Goal: Navigation & Orientation: Find specific page/section

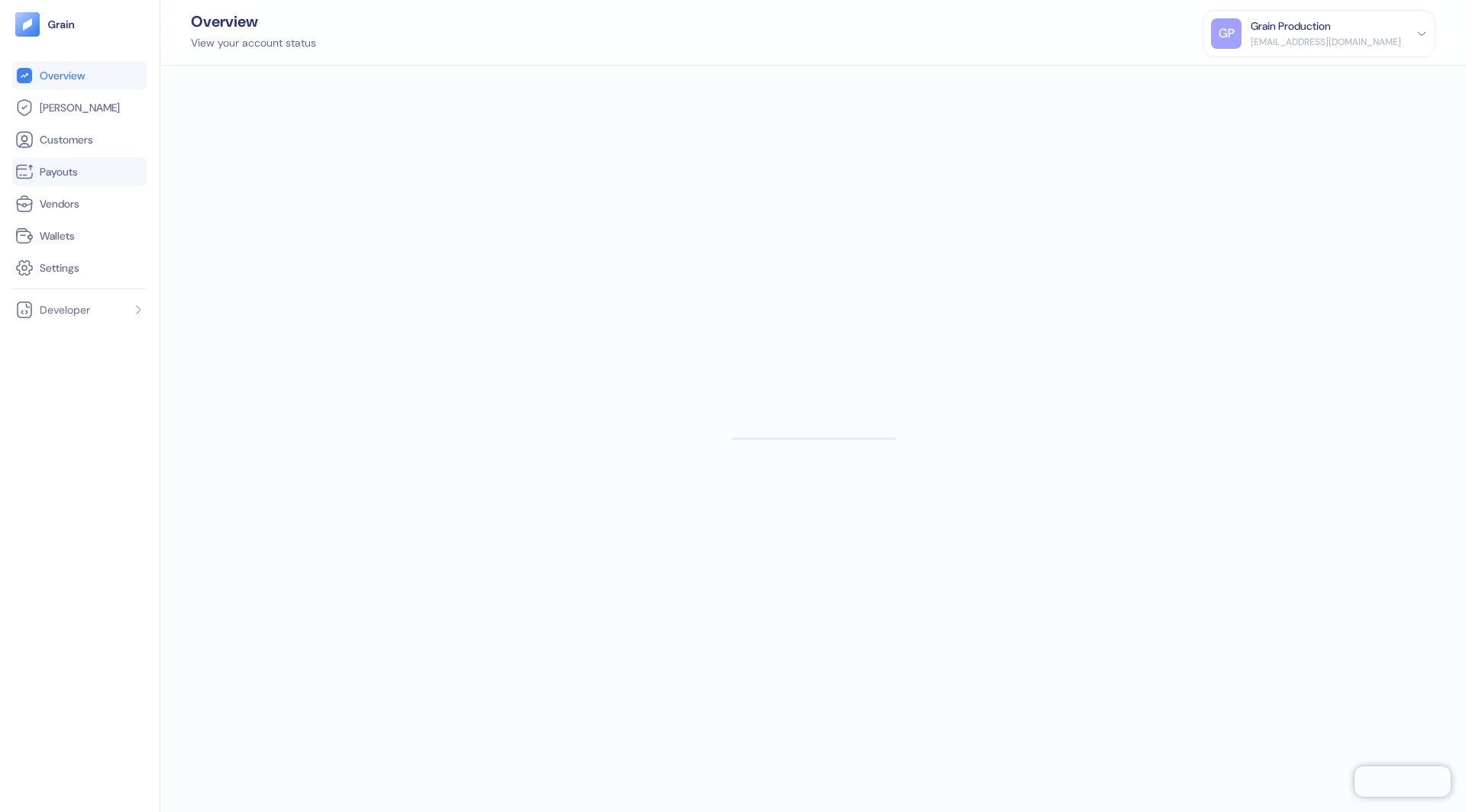
click at [79, 173] on link "Payouts" at bounding box center [79, 172] width 129 height 18
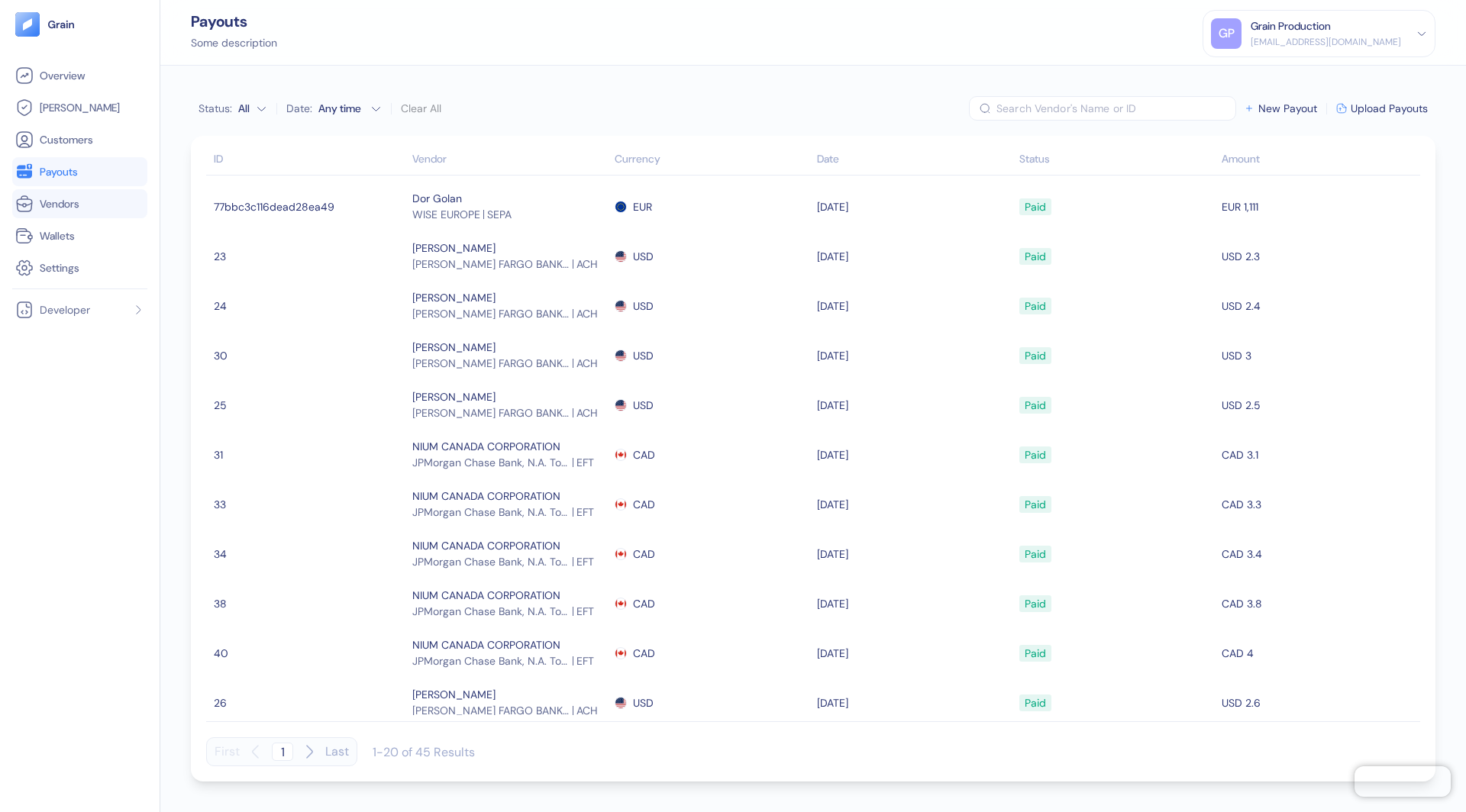
click at [78, 205] on span "Vendors" at bounding box center [60, 203] width 40 height 15
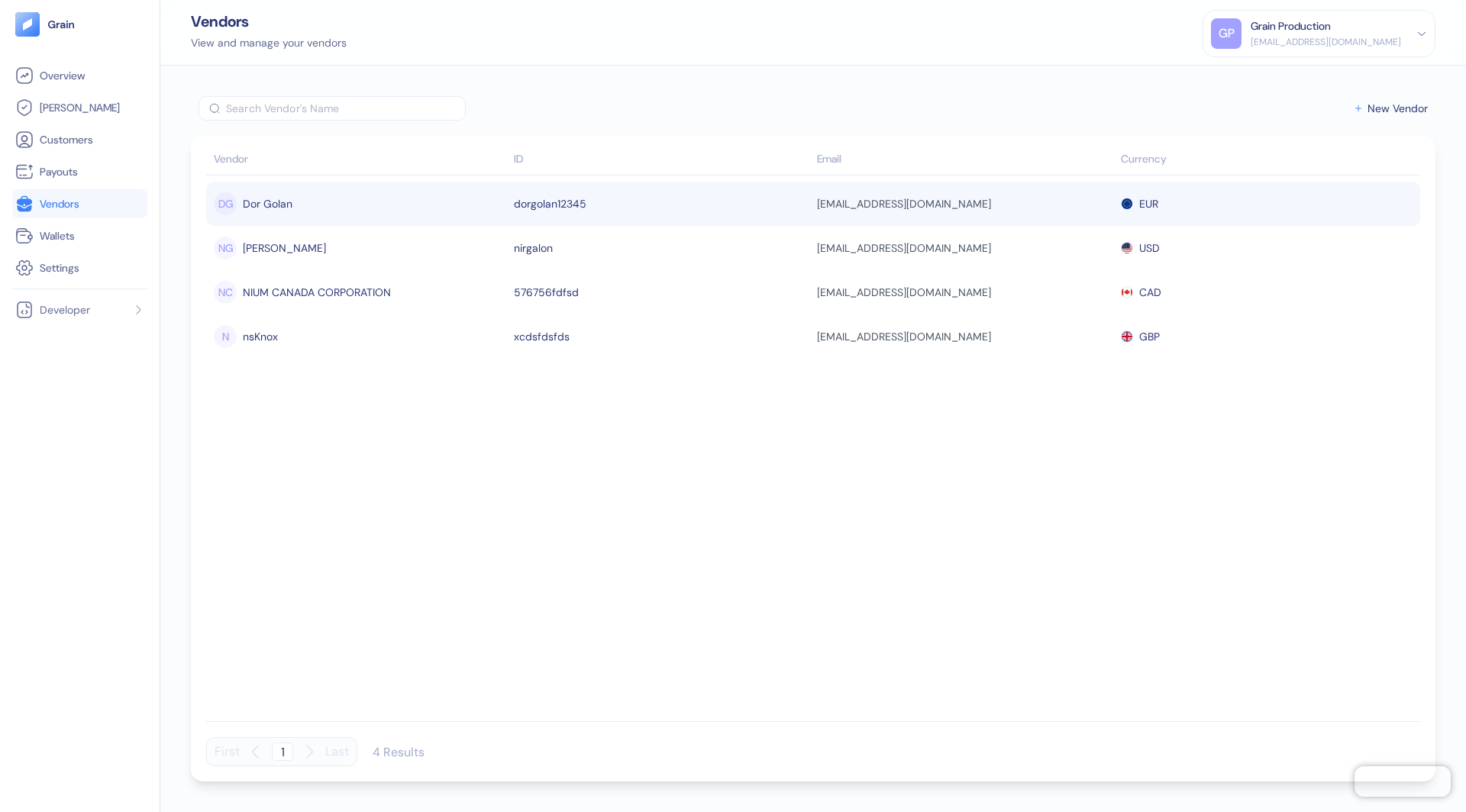
click at [325, 206] on div "DG Dor Golan" at bounding box center [359, 203] width 293 height 26
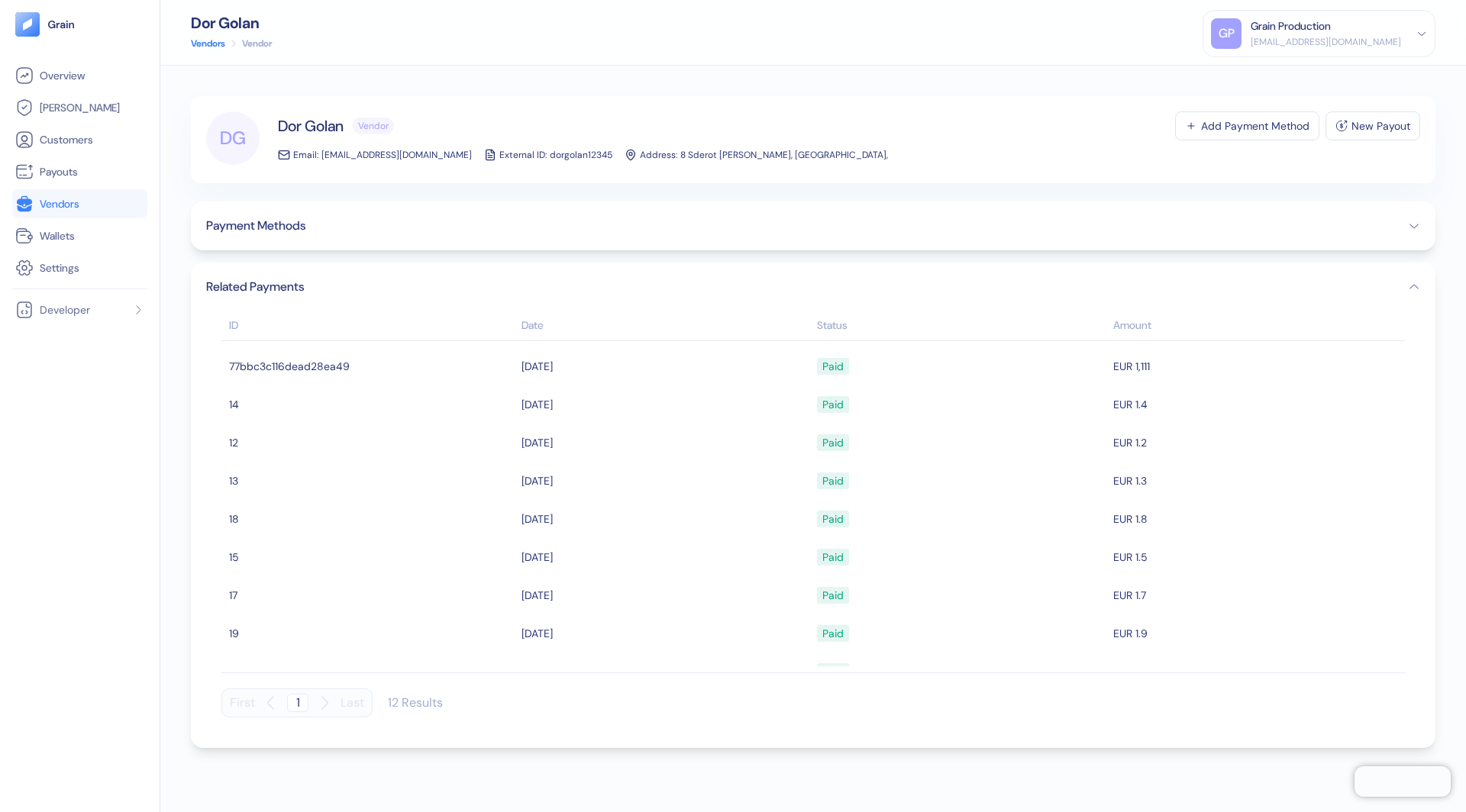
click at [1412, 228] on icon "button" at bounding box center [1414, 226] width 13 height 13
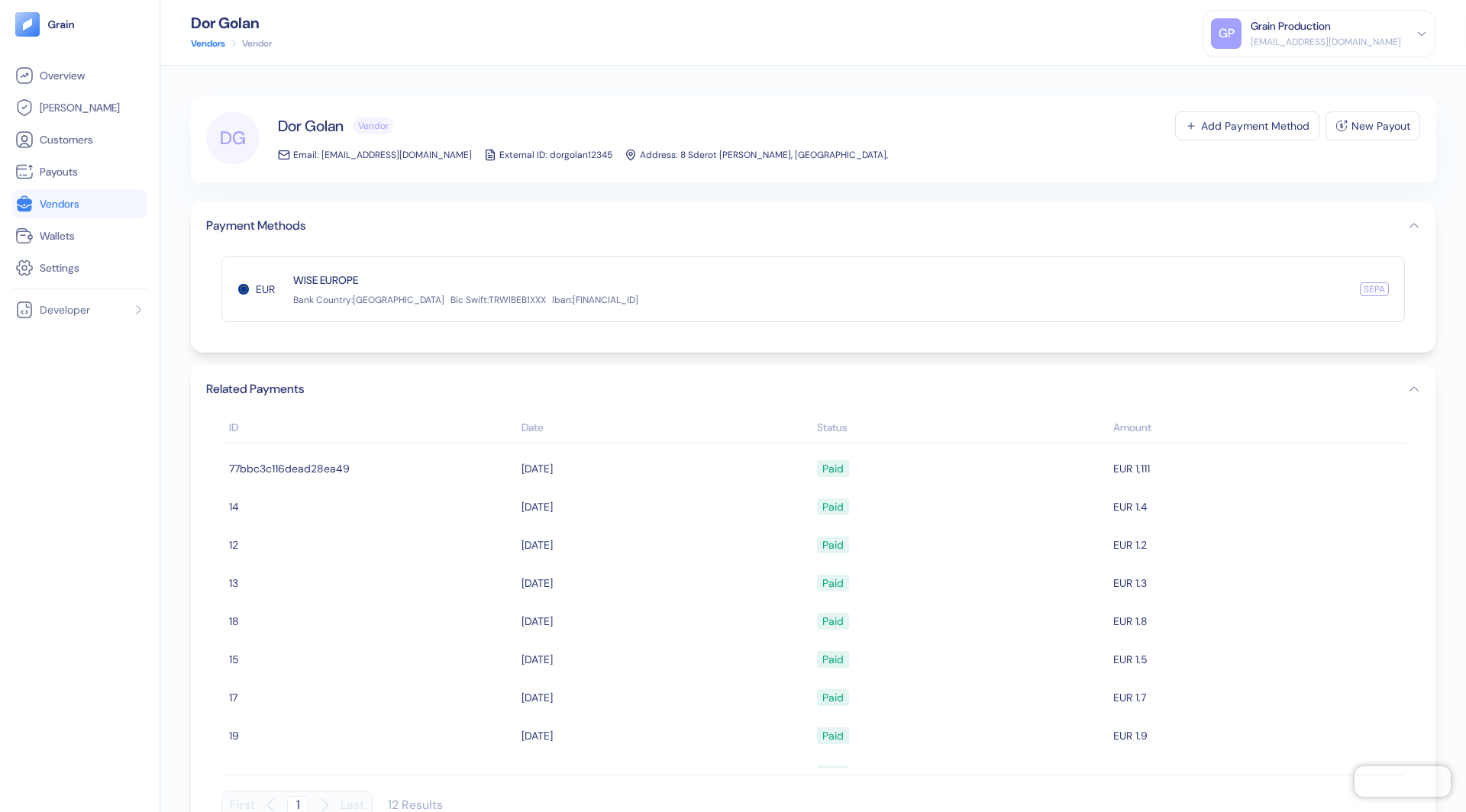
click at [1420, 389] on div "Related Payments ID Date Status Amount 77bbc3c116dead28ea49 09/16/2025 Paid EUR…" at bounding box center [813, 608] width 1245 height 485
click at [1412, 385] on icon "button" at bounding box center [1414, 389] width 13 height 13
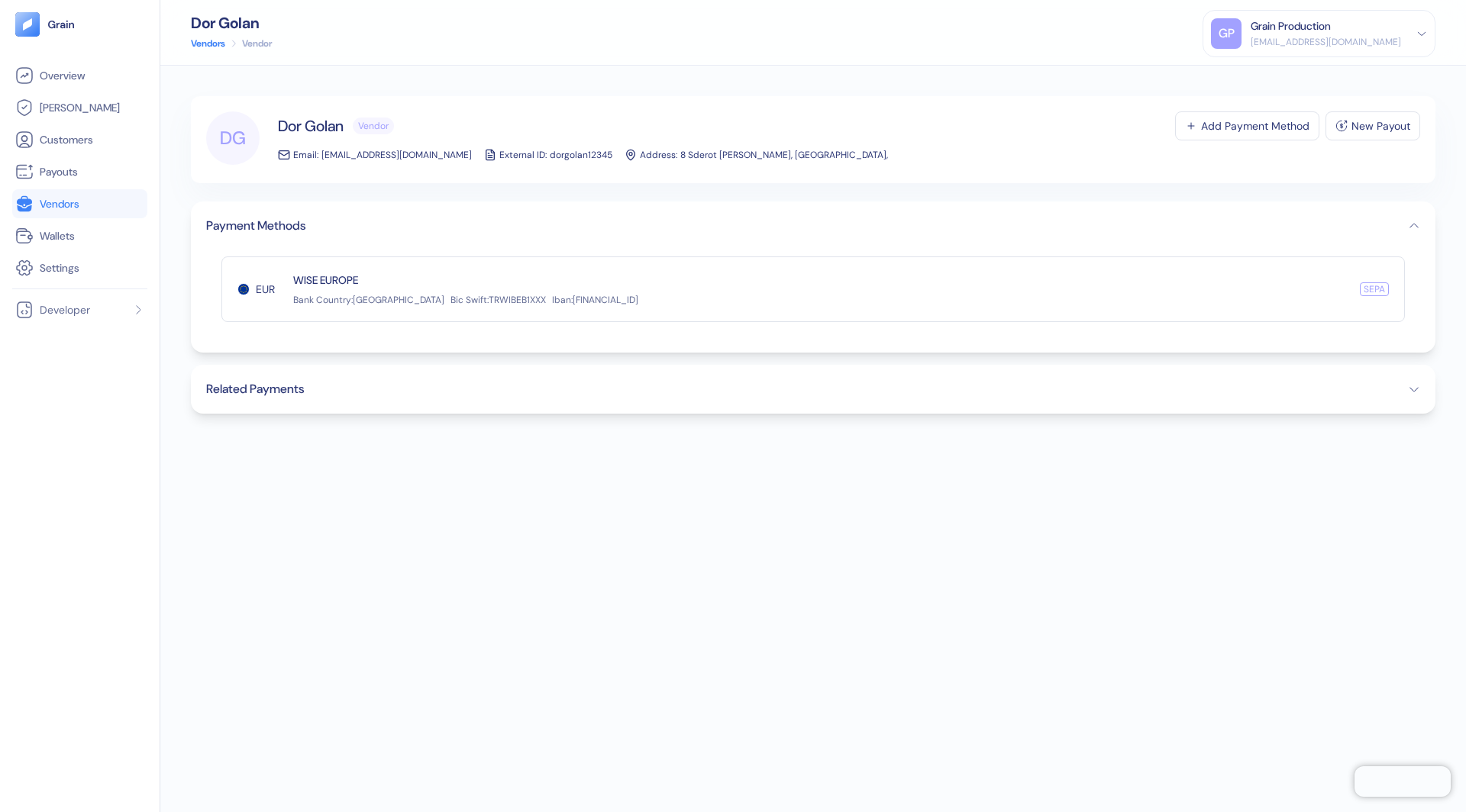
click at [1412, 385] on icon "button" at bounding box center [1414, 389] width 13 height 13
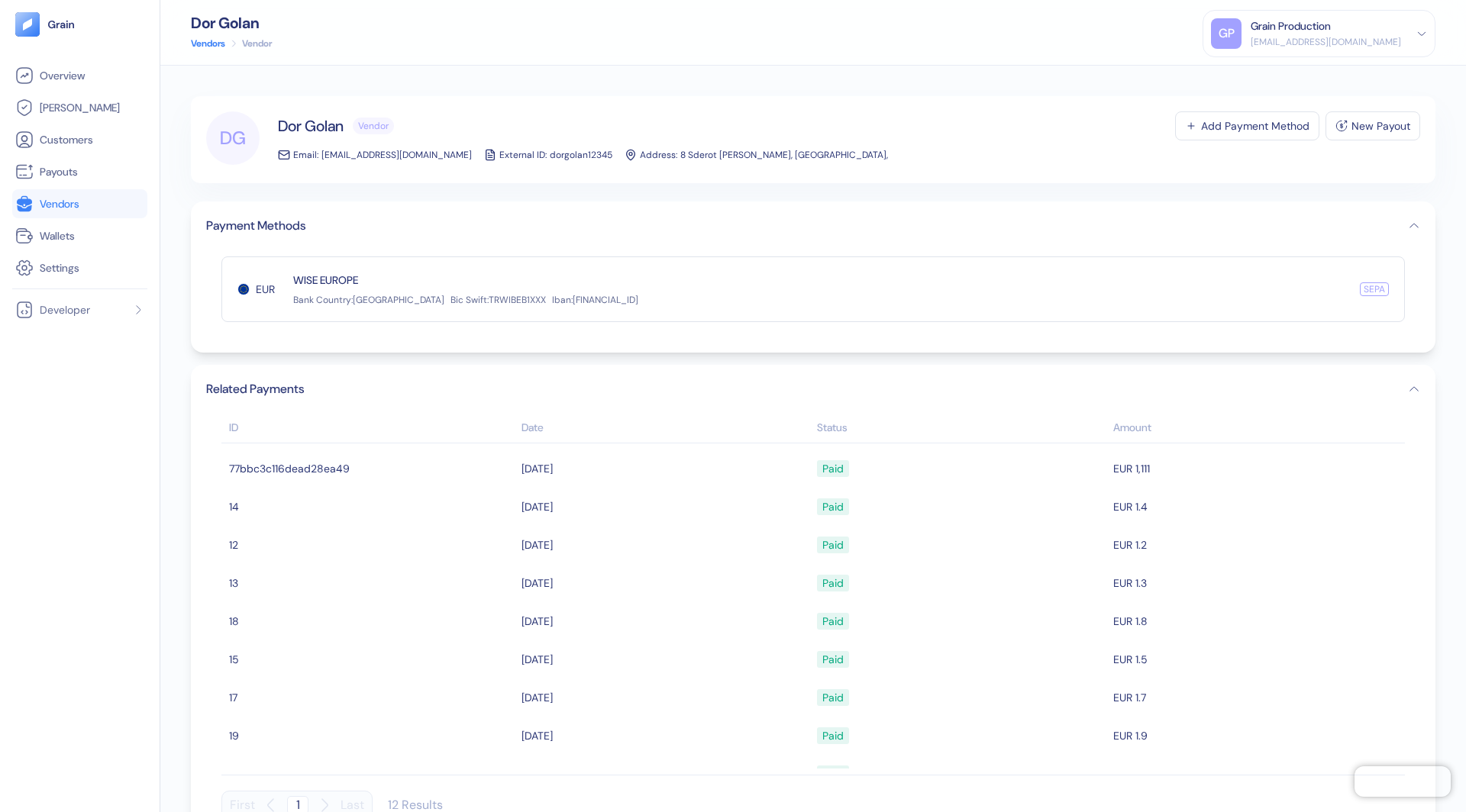
click at [1412, 385] on icon "button" at bounding box center [1414, 389] width 13 height 13
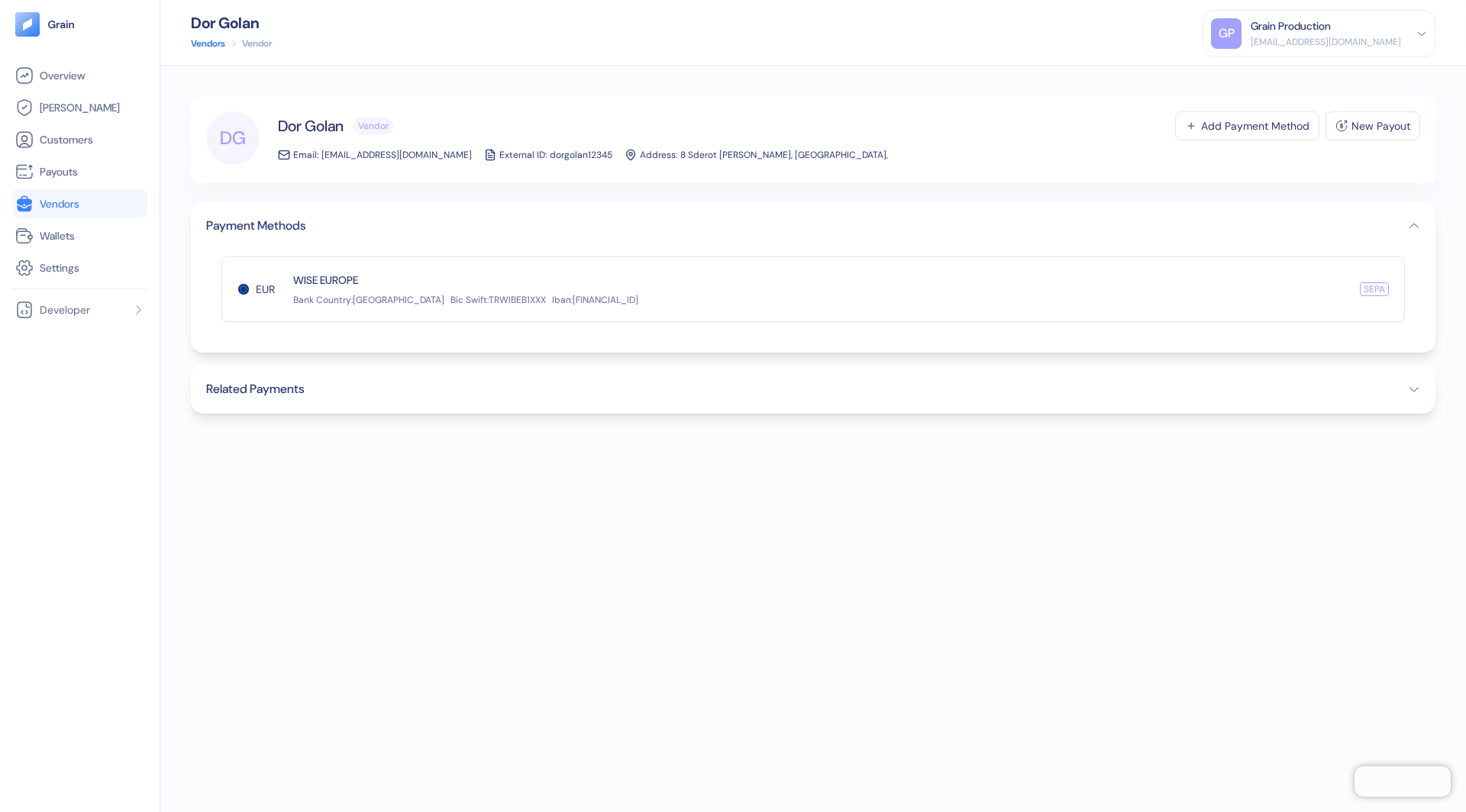
click at [1414, 218] on button "Payment Methods" at bounding box center [813, 226] width 1214 height 18
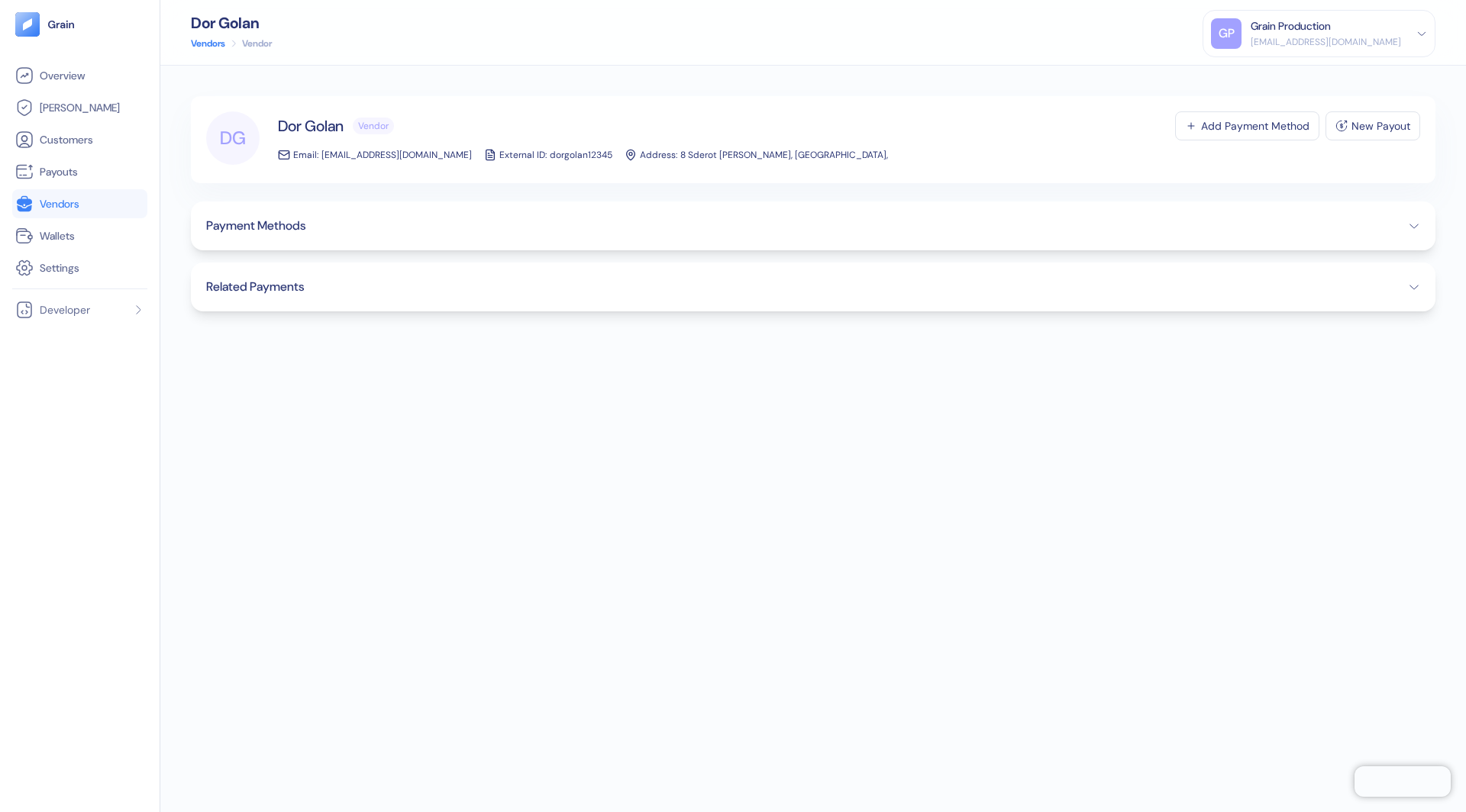
click at [1414, 218] on button "Payment Methods" at bounding box center [813, 226] width 1214 height 18
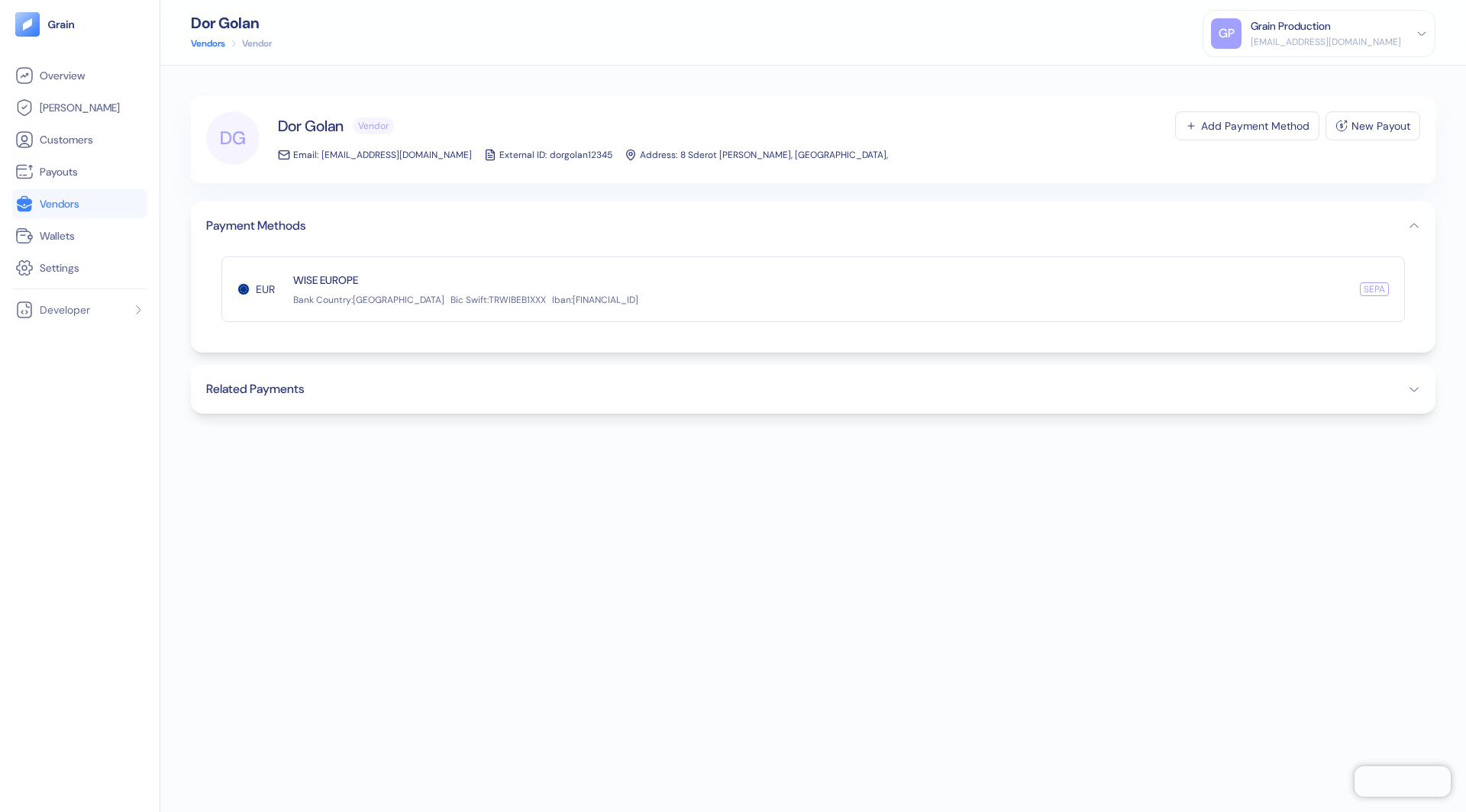
click at [1410, 388] on icon "button" at bounding box center [1414, 389] width 13 height 13
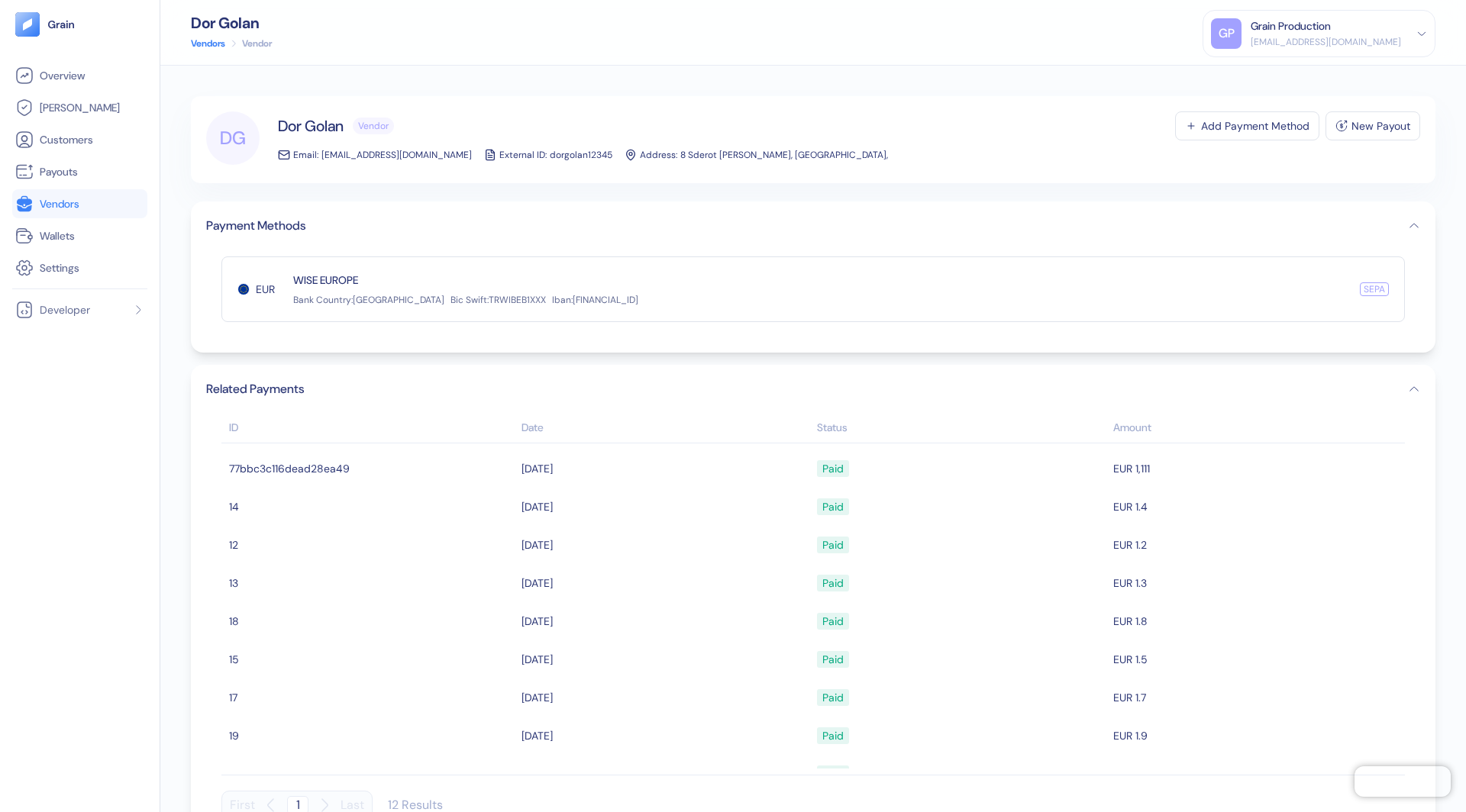
click at [603, 276] on div "WISE EUROPE Bank Country : Belgium Bic Swift : TRWIBEB1XXX Iban : BE24905499029…" at bounding box center [466, 289] width 345 height 33
click at [694, 303] on div "EUR WISE EUROPE Bank Country : Belgium Bic Swift : TRWIBEB1XXX Iban : BE2490549…" at bounding box center [813, 289] width 1183 height 66
click at [1410, 223] on icon "button" at bounding box center [1414, 226] width 13 height 13
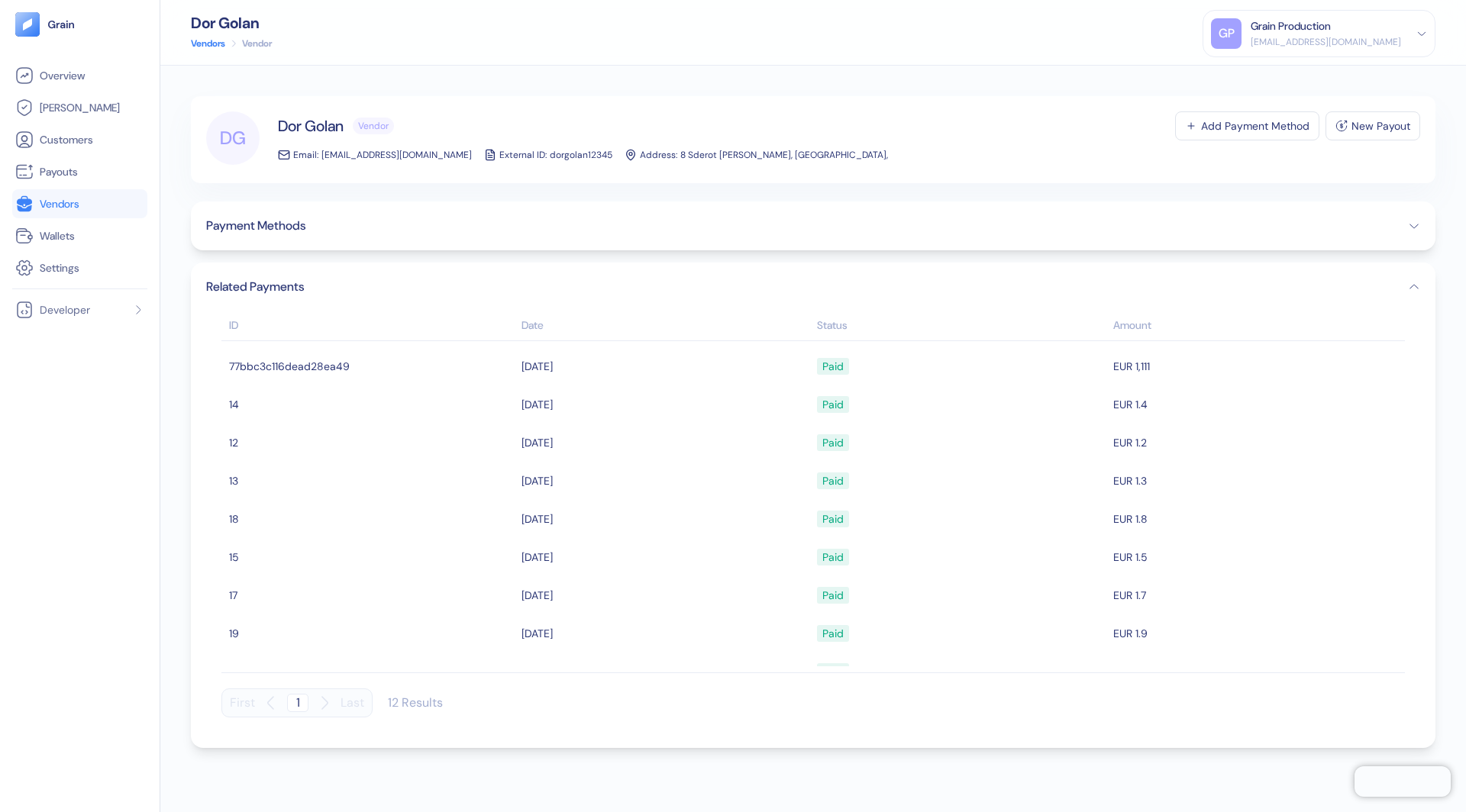
click at [1410, 223] on icon "button" at bounding box center [1414, 226] width 13 height 13
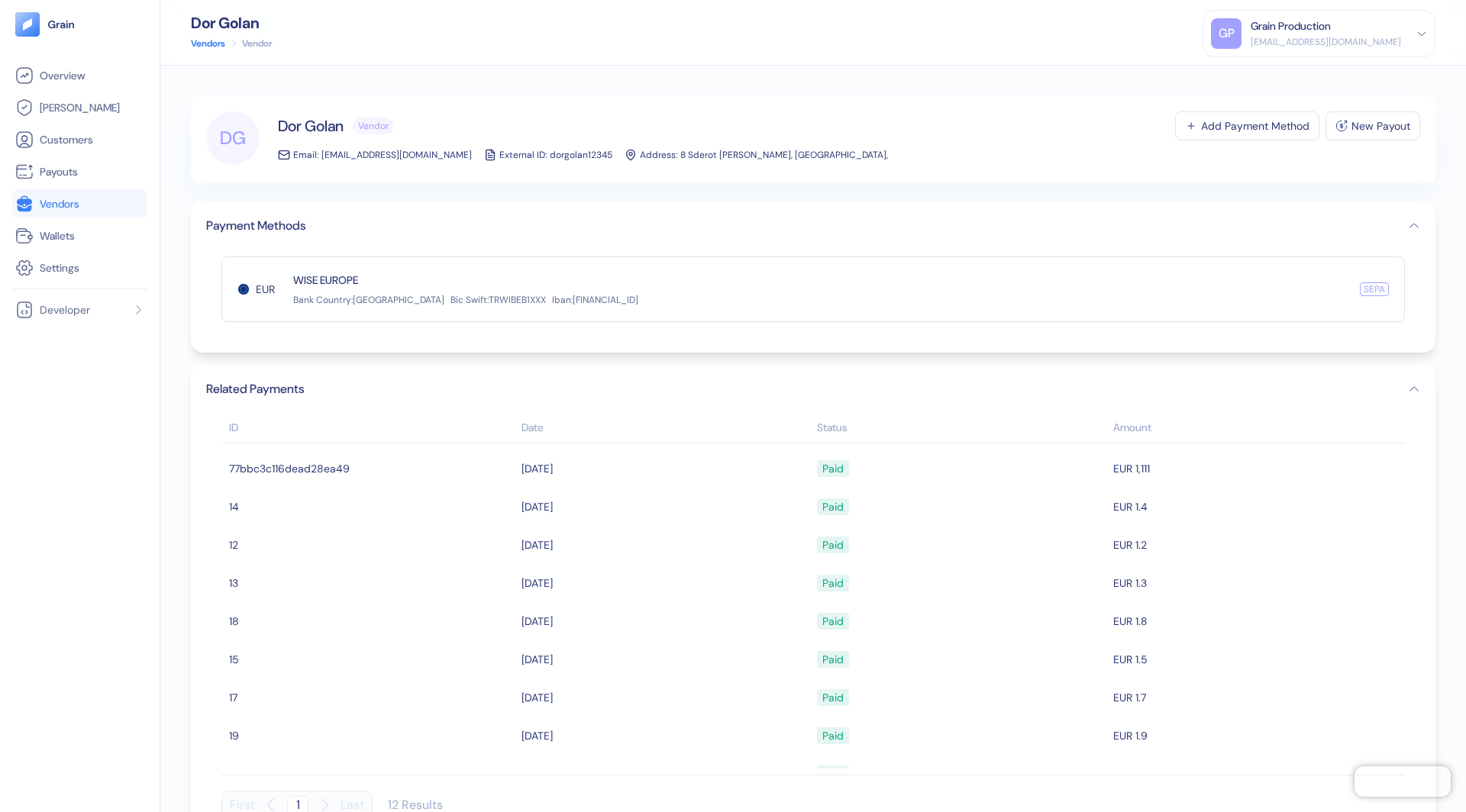
click at [1410, 223] on icon "button" at bounding box center [1414, 226] width 13 height 13
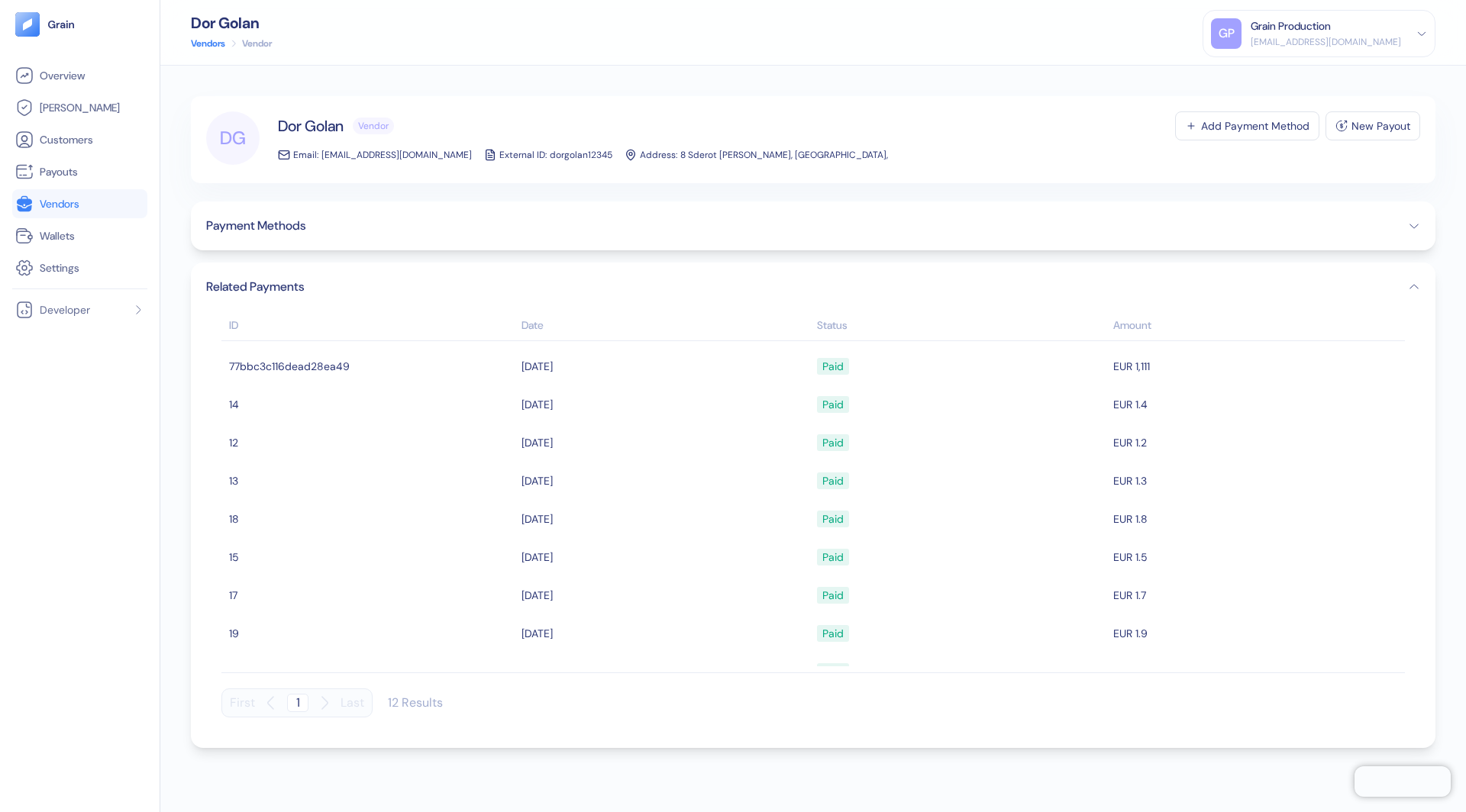
click at [1411, 218] on button "Payment Methods" at bounding box center [813, 226] width 1214 height 18
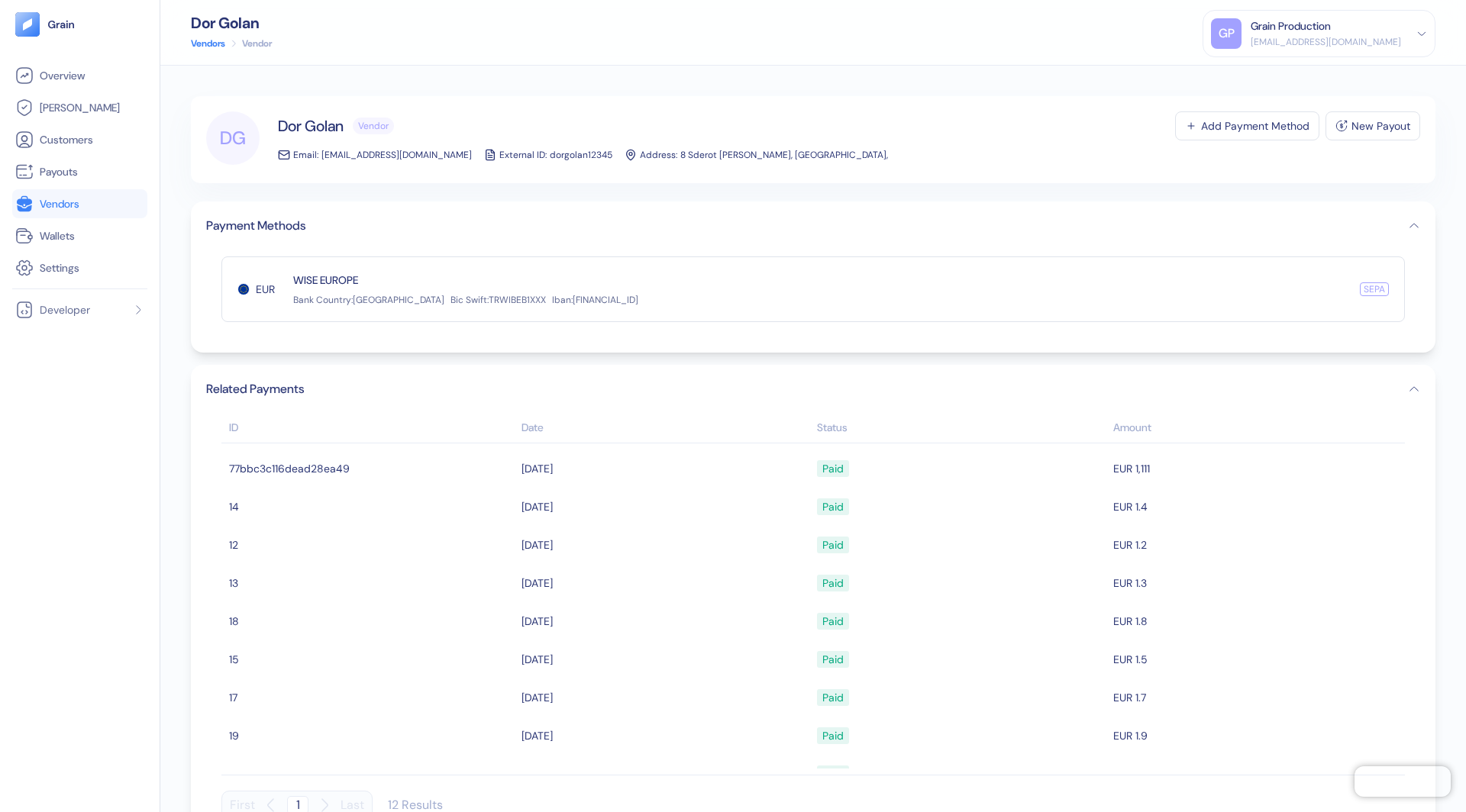
click at [1411, 218] on button "Payment Methods" at bounding box center [813, 226] width 1214 height 18
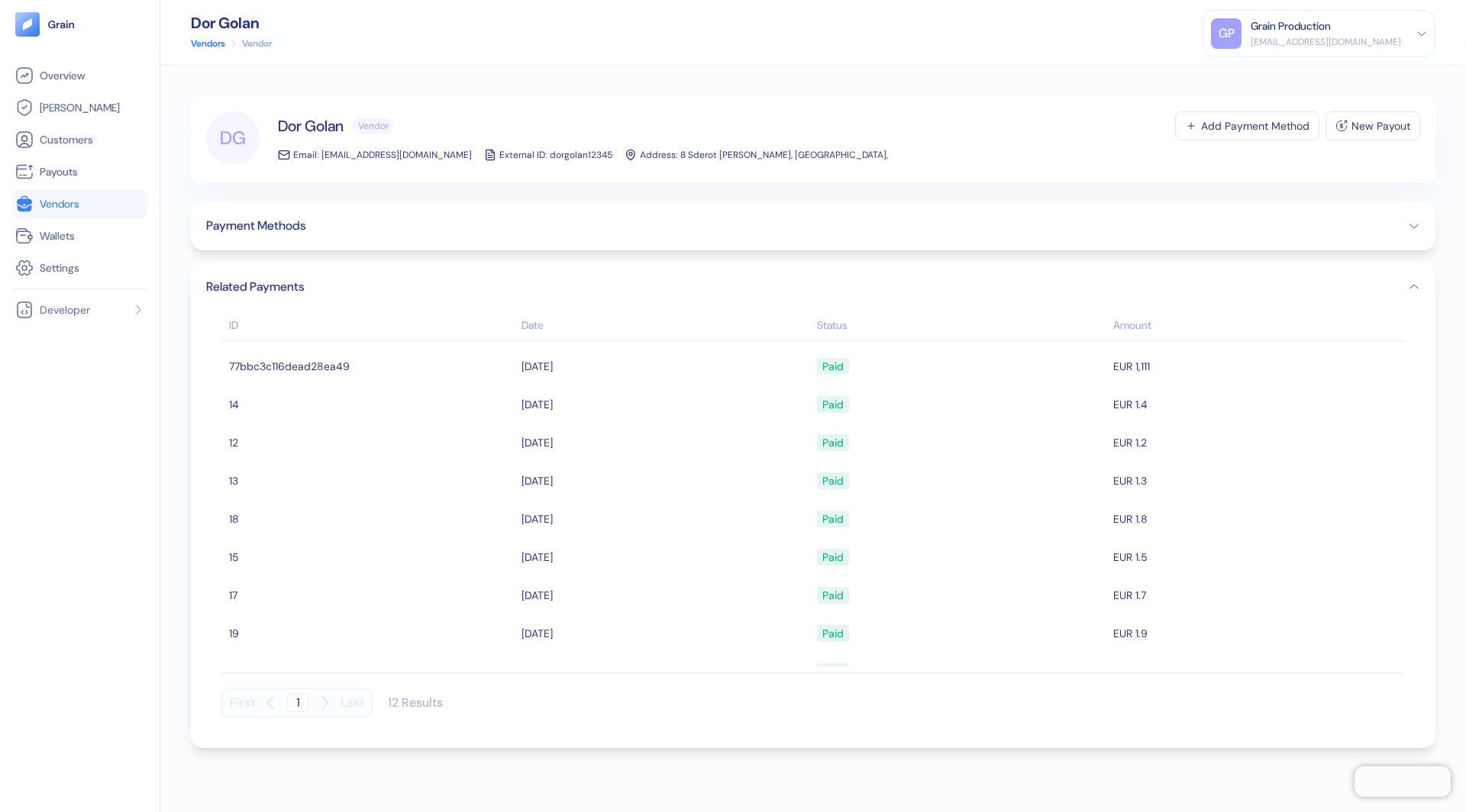
click at [1416, 233] on button "Payment Methods" at bounding box center [813, 226] width 1214 height 18
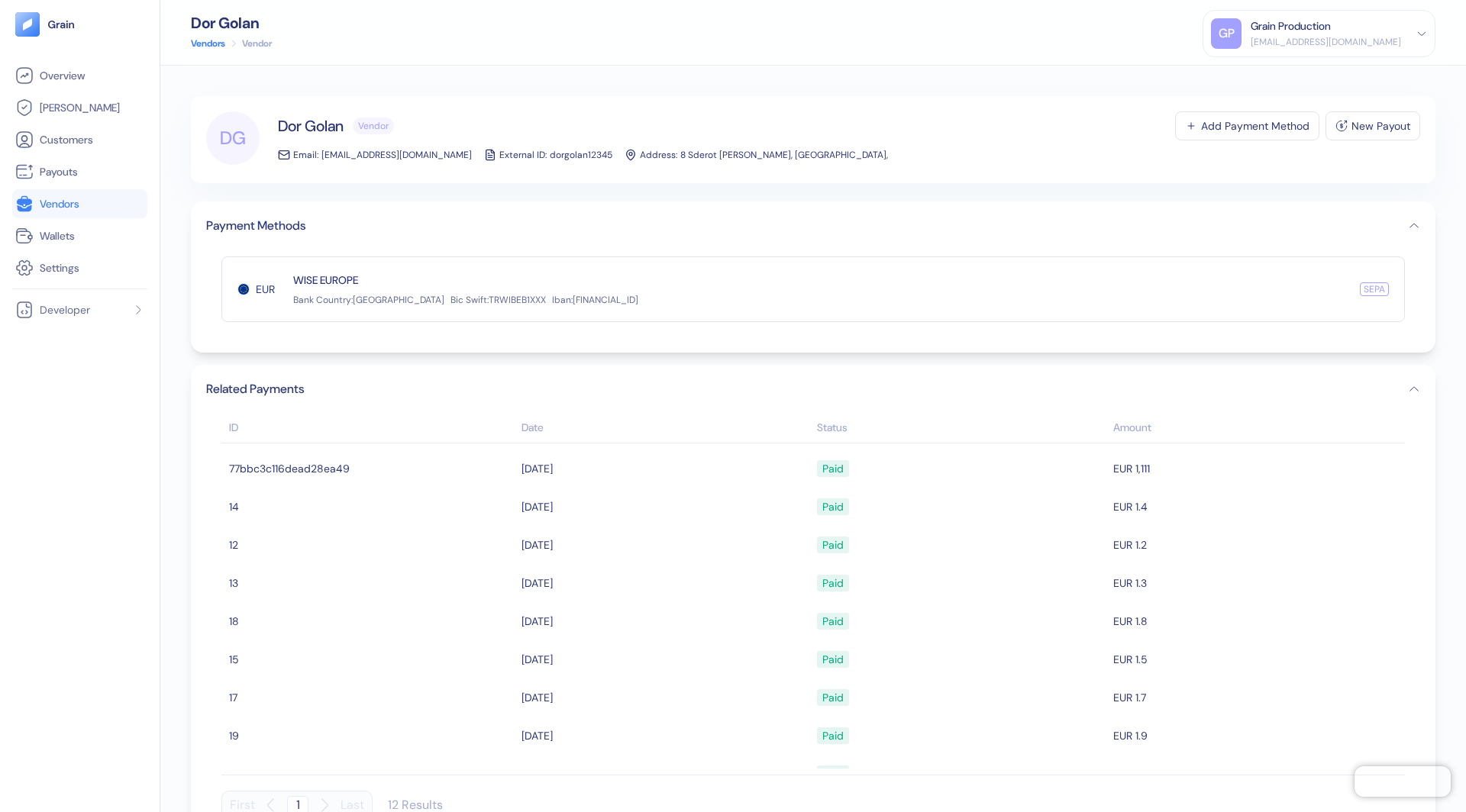
click at [1416, 233] on button "Payment Methods" at bounding box center [813, 226] width 1214 height 18
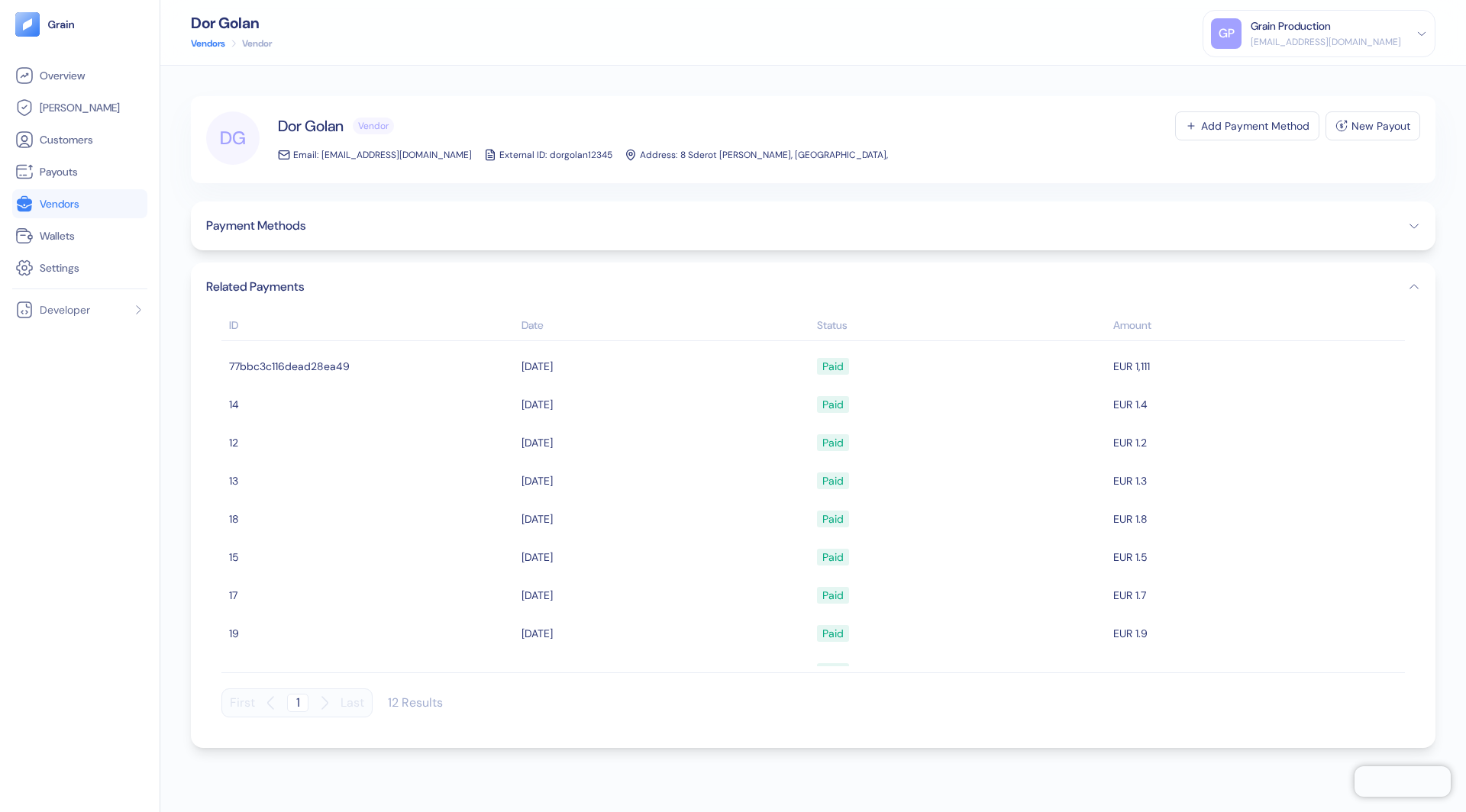
click at [1409, 219] on button "Payment Methods" at bounding box center [813, 226] width 1214 height 18
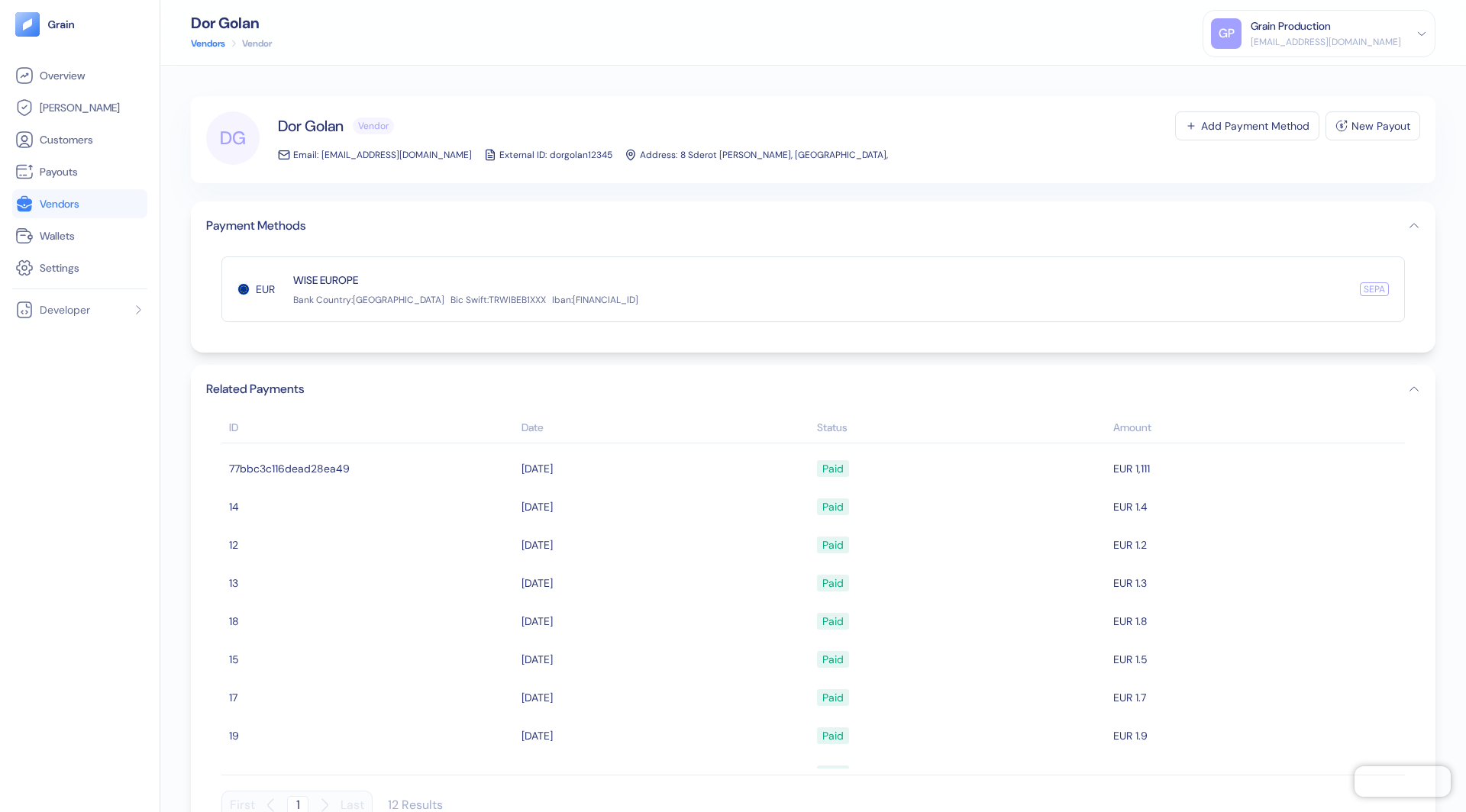
click at [1409, 219] on button "Payment Methods" at bounding box center [813, 226] width 1214 height 18
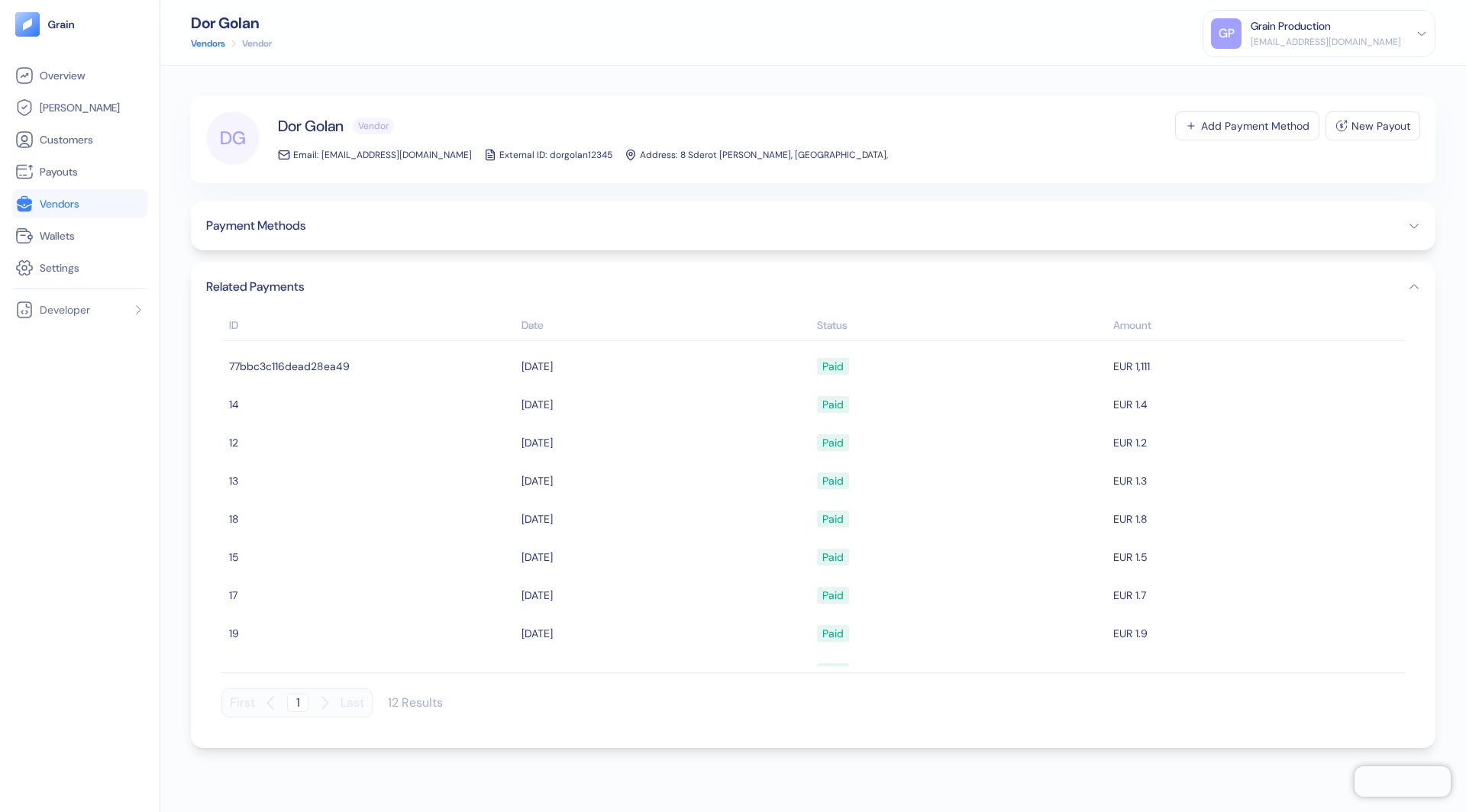
click at [1417, 286] on icon "button" at bounding box center [1414, 287] width 13 height 13
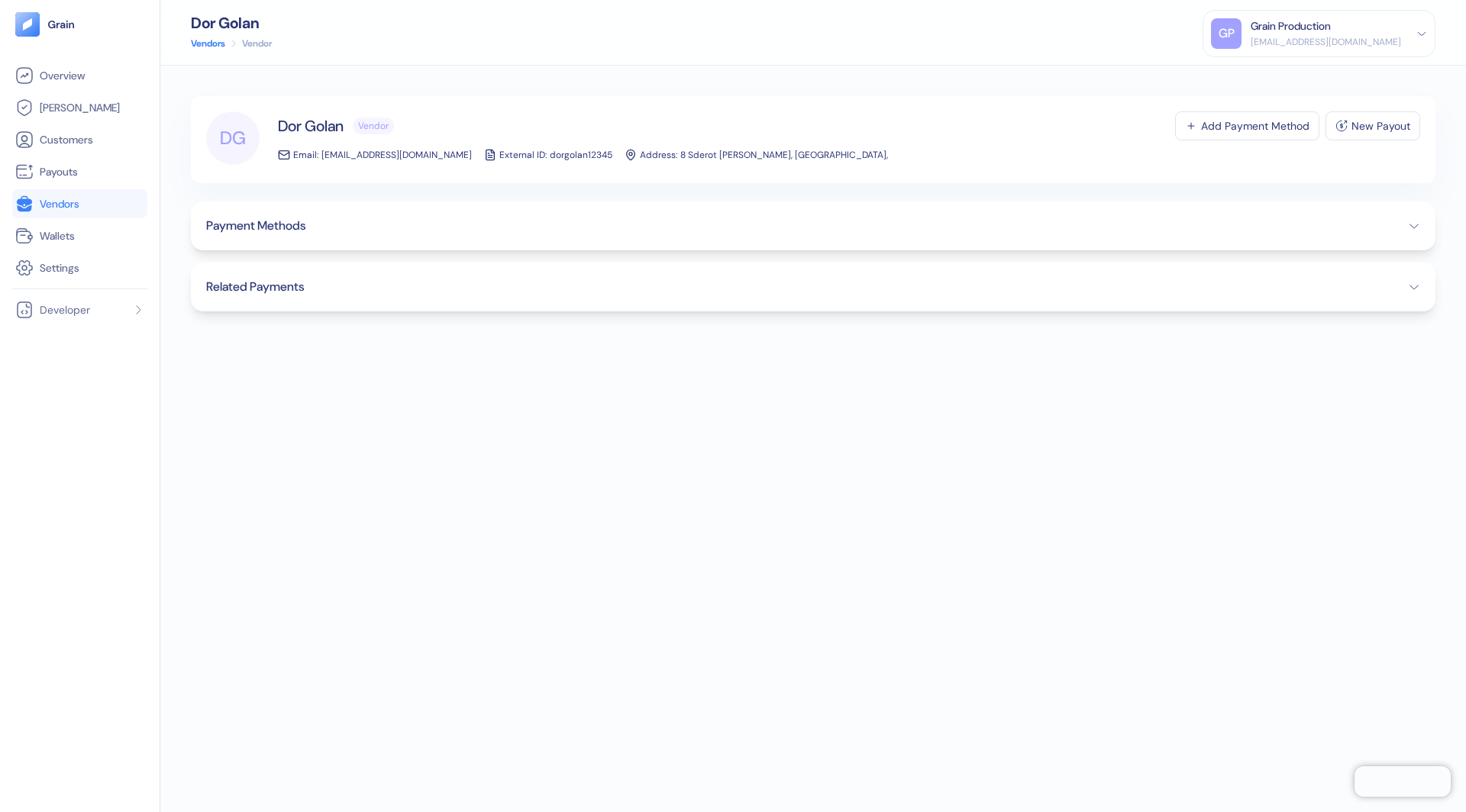
click at [1417, 286] on icon "button" at bounding box center [1414, 287] width 13 height 13
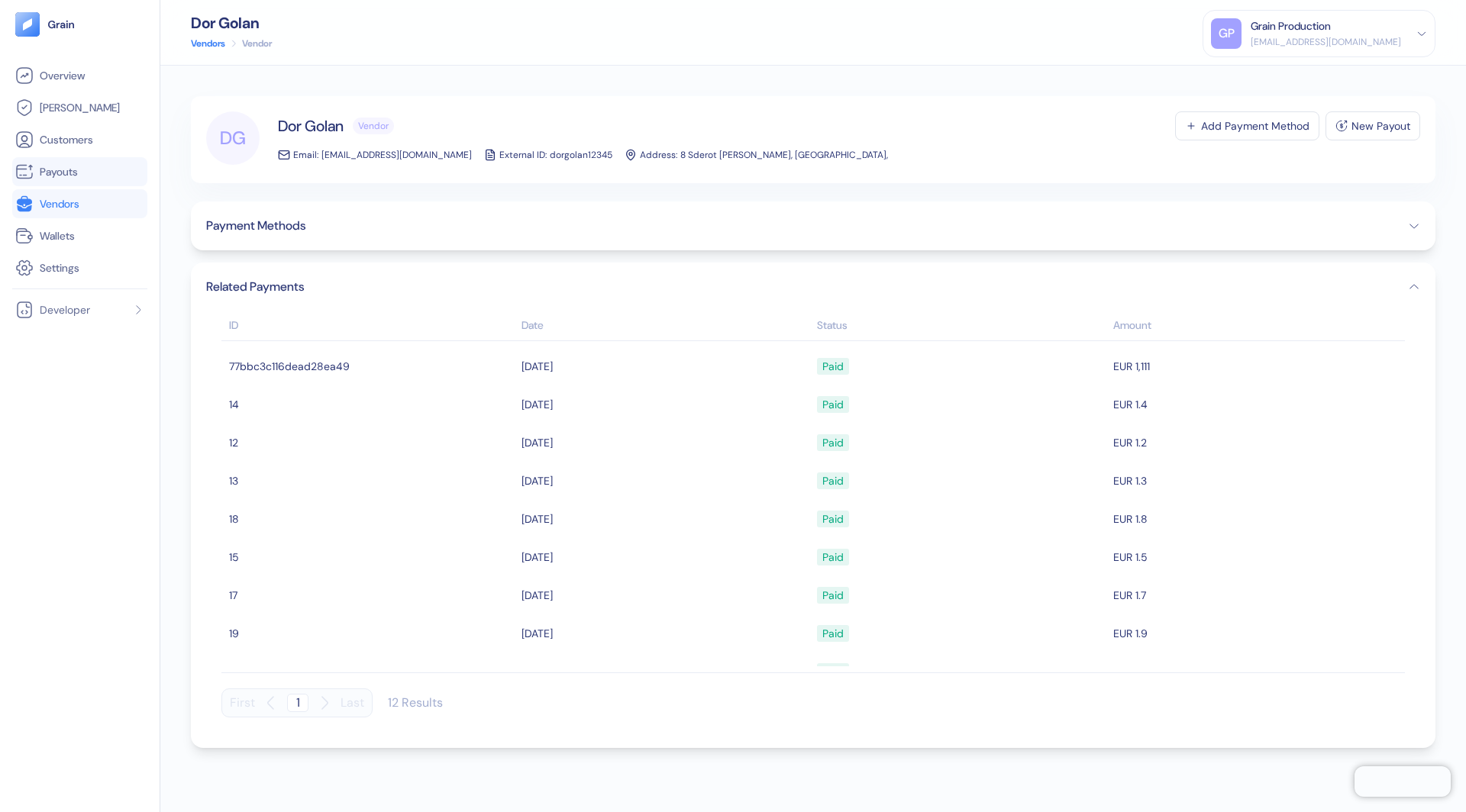
click at [57, 185] on li "Payouts" at bounding box center [80, 172] width 135 height 29
click at [65, 177] on span "Payouts" at bounding box center [59, 172] width 38 height 15
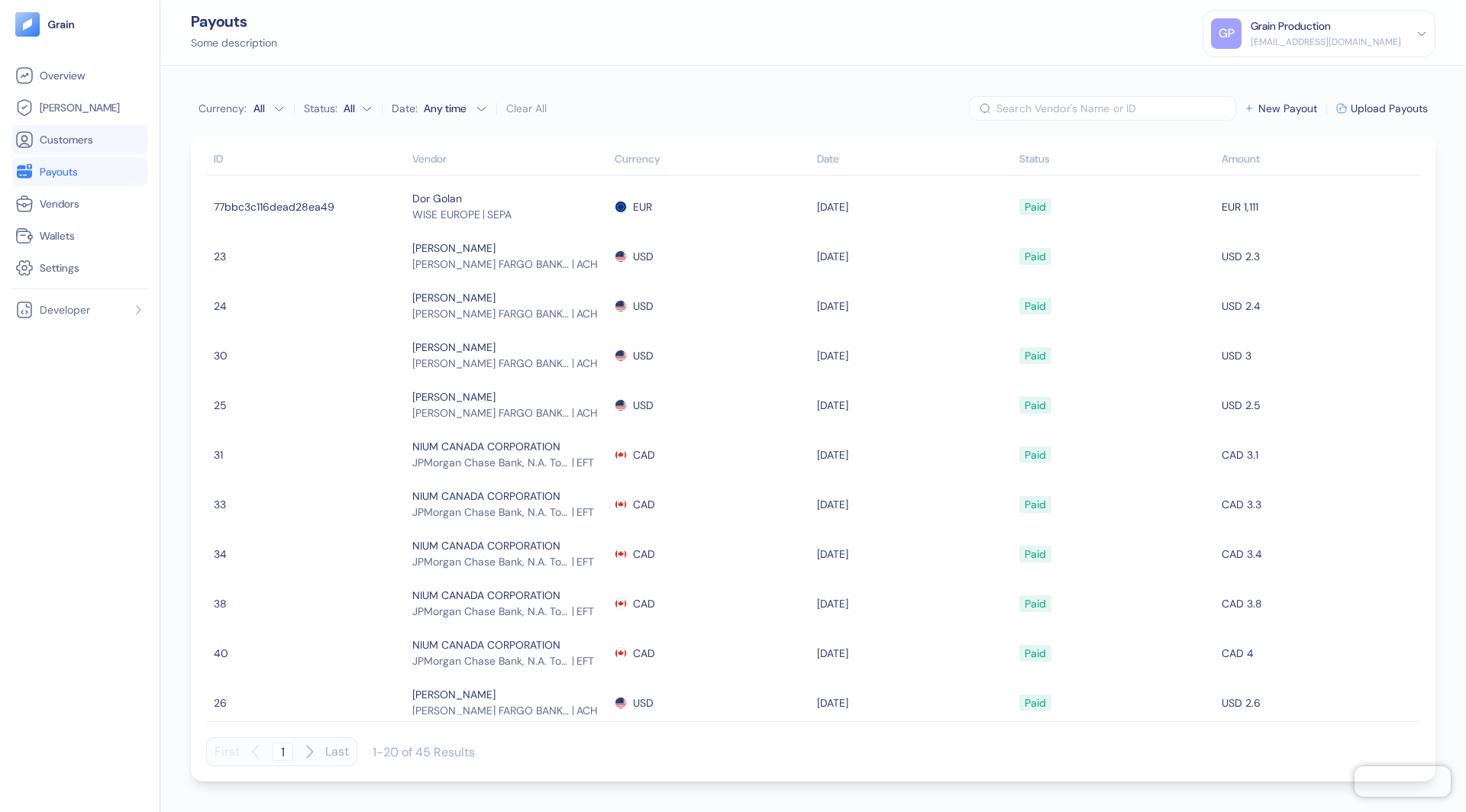
click at [53, 138] on span "Customers" at bounding box center [67, 139] width 53 height 15
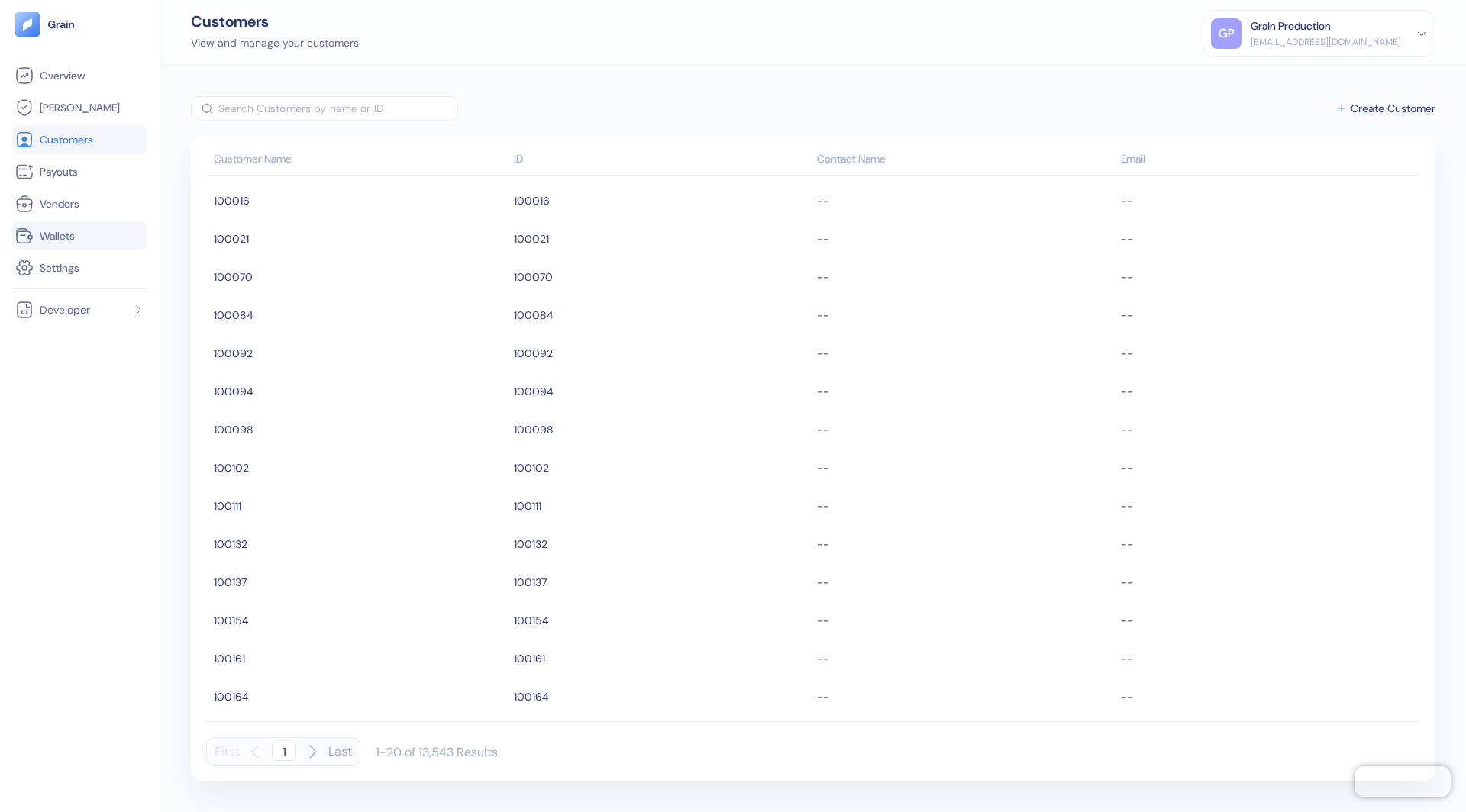
click at [87, 242] on link "Wallets" at bounding box center [79, 236] width 129 height 18
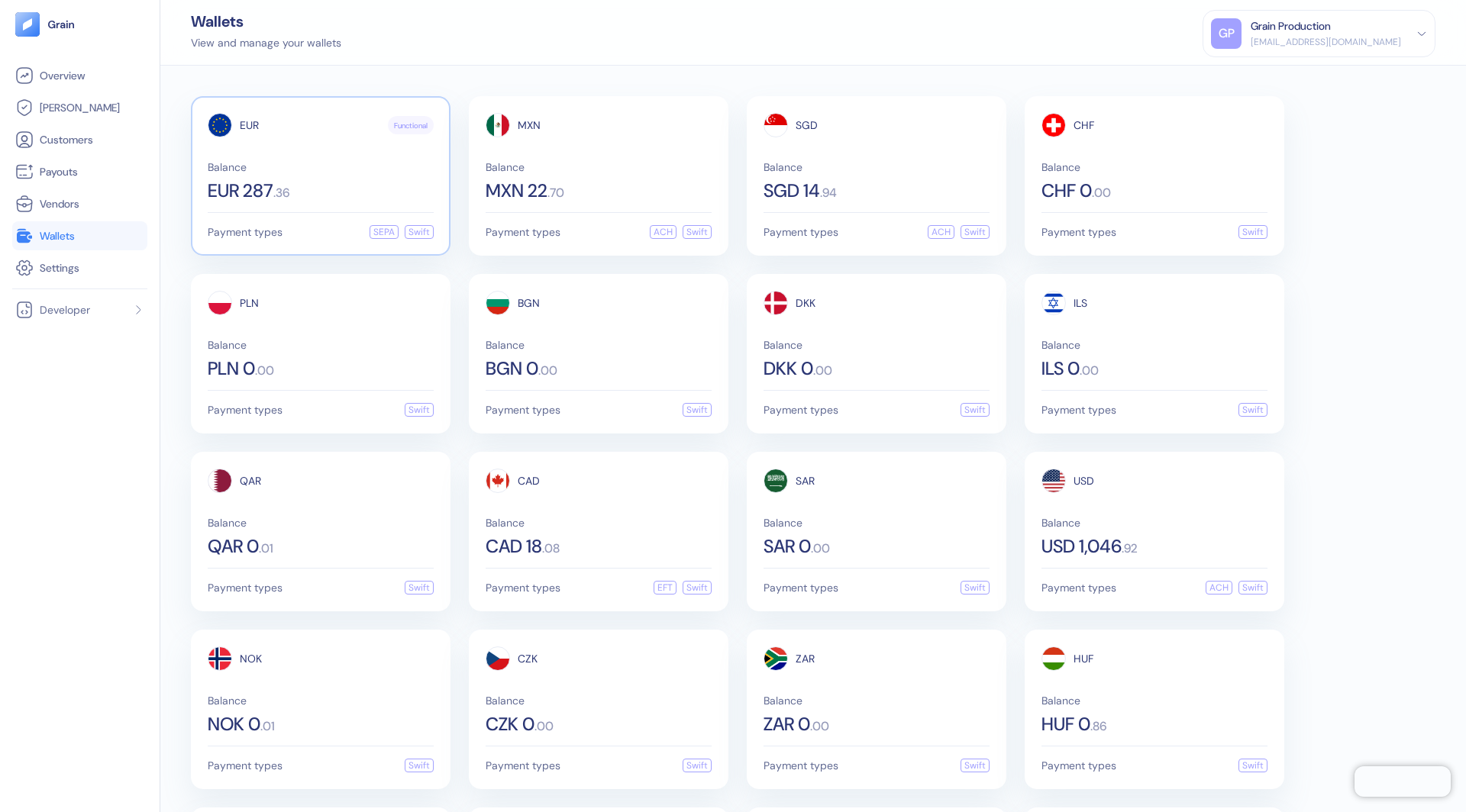
click at [348, 192] on div "EUR 287 . 36" at bounding box center [320, 191] width 226 height 18
click at [277, 227] on span "Payment types" at bounding box center [245, 232] width 75 height 11
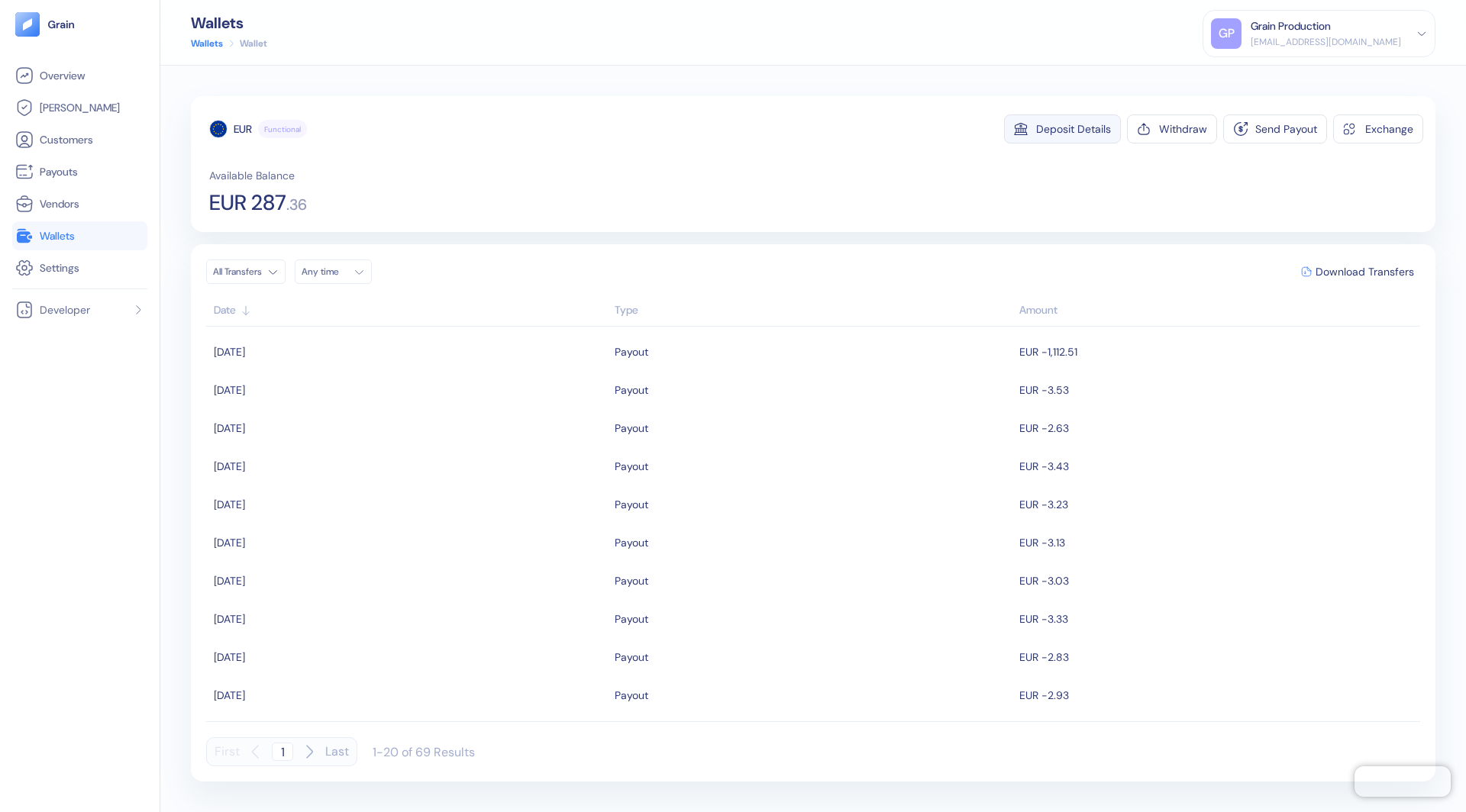
click at [1088, 138] on button "Deposit Details" at bounding box center [1062, 128] width 117 height 29
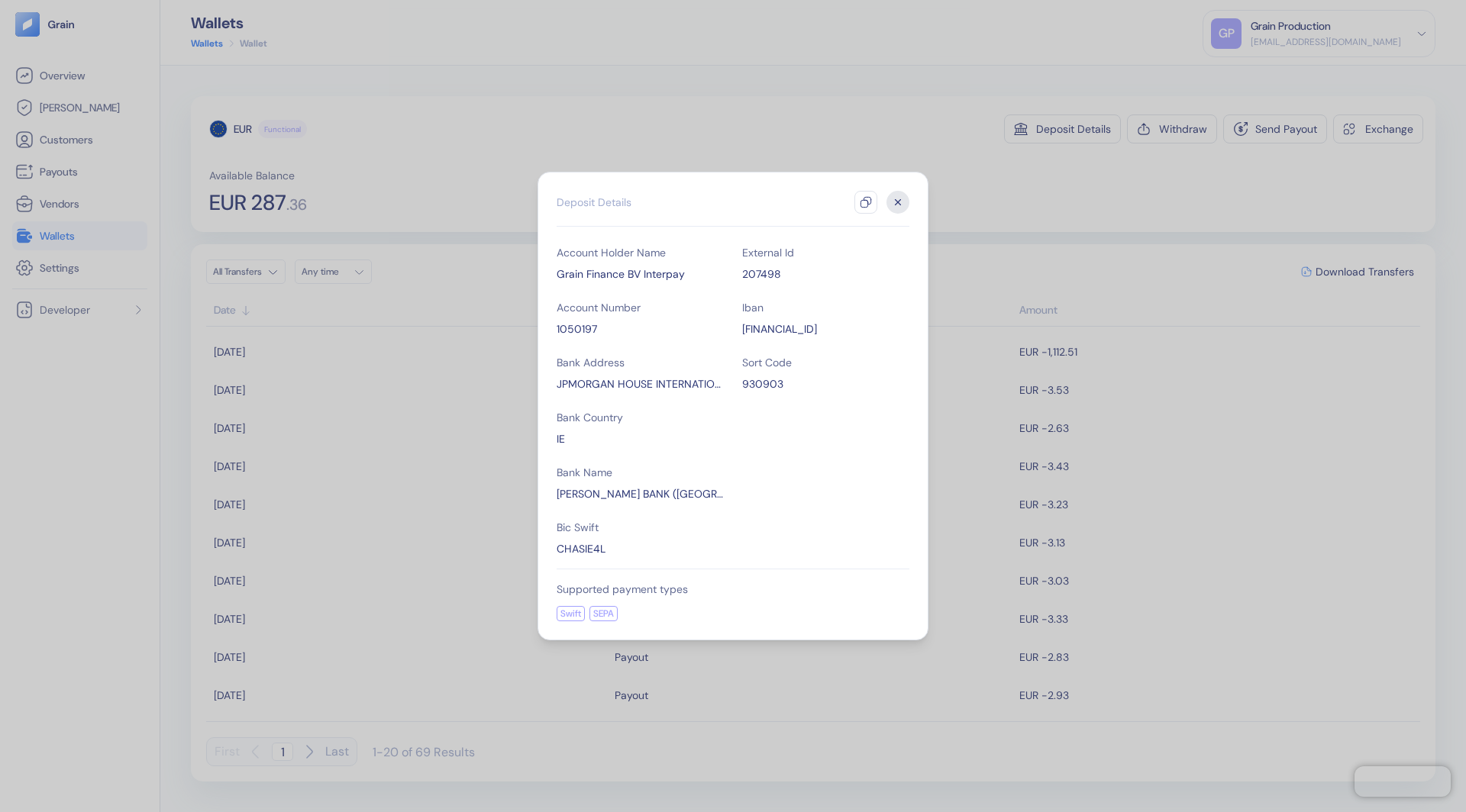
click at [893, 203] on icon "button" at bounding box center [897, 202] width 23 height 23
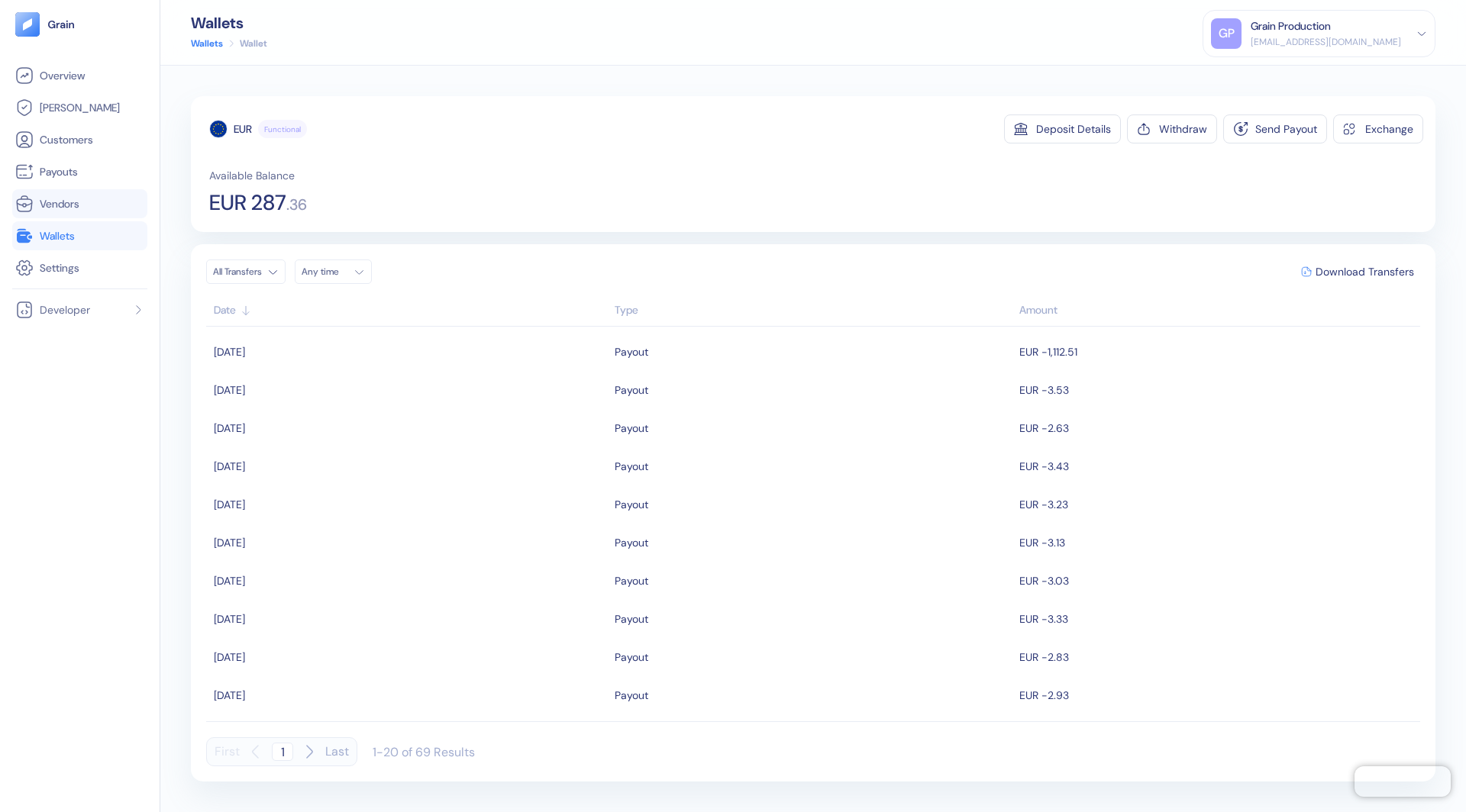
click at [86, 196] on link "Vendors" at bounding box center [79, 204] width 129 height 18
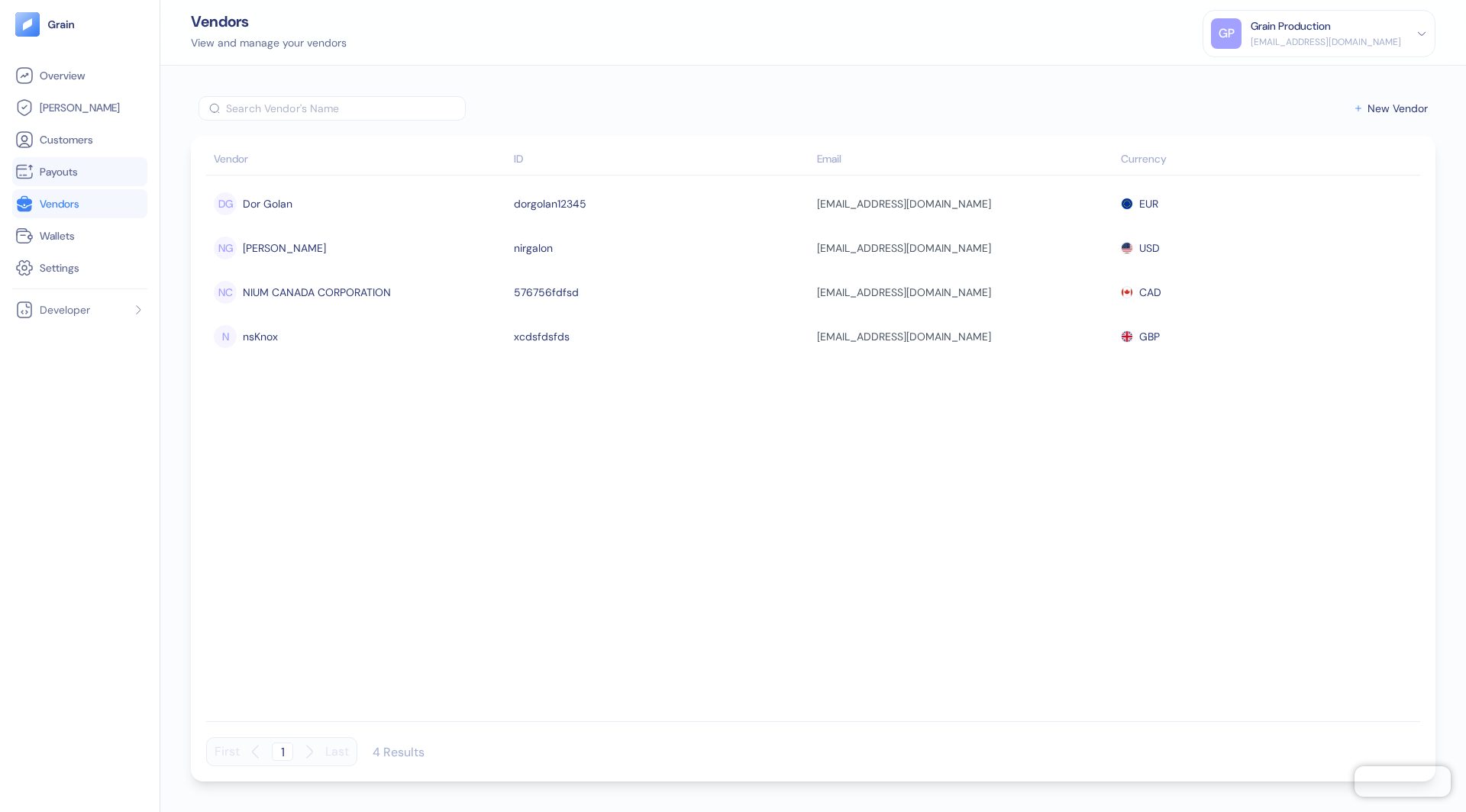
click at [83, 168] on link "Payouts" at bounding box center [79, 172] width 129 height 18
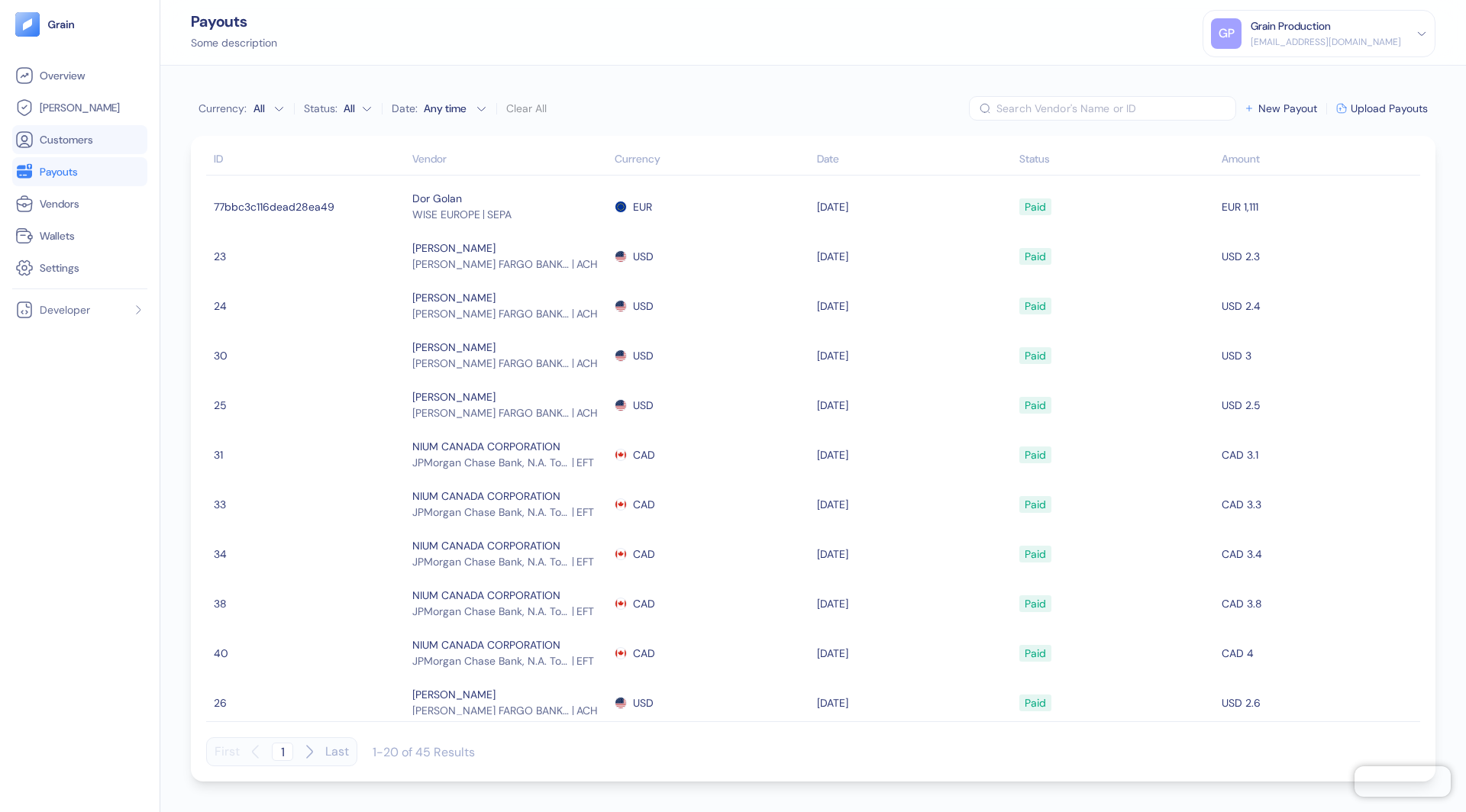
click at [78, 131] on link "Customers" at bounding box center [79, 140] width 129 height 18
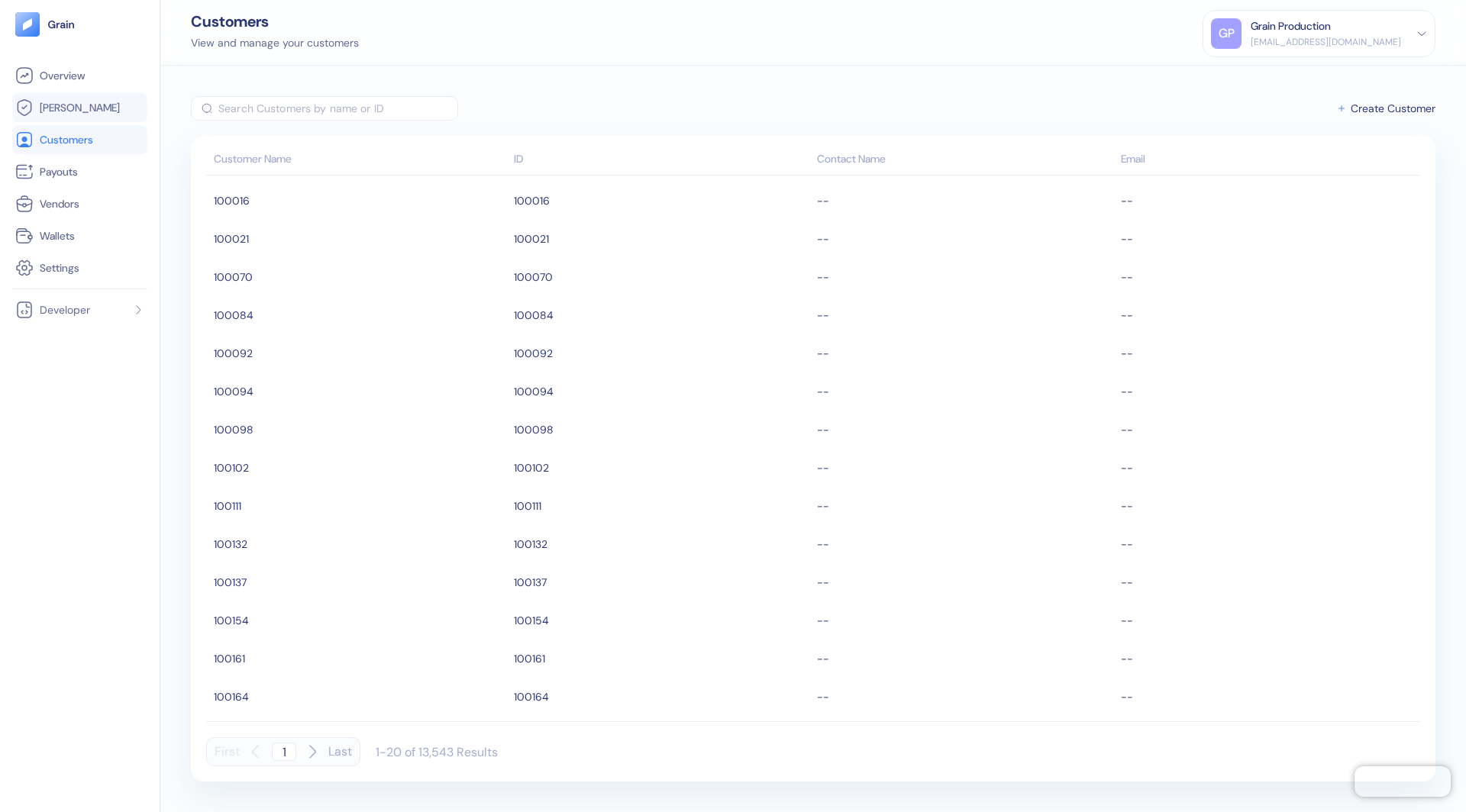
click at [70, 100] on span "[PERSON_NAME]" at bounding box center [80, 108] width 80 height 15
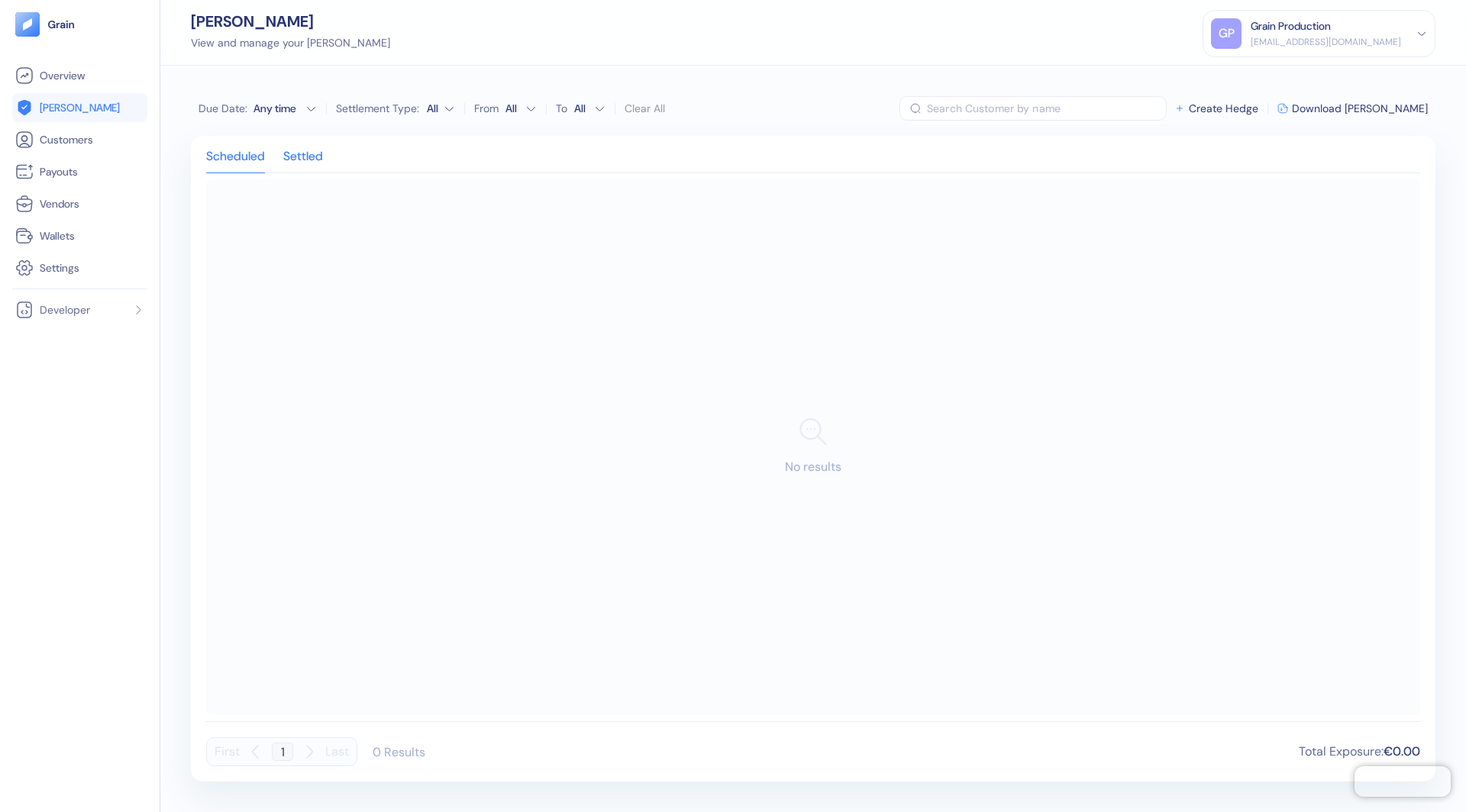
click at [305, 152] on div "Settled" at bounding box center [304, 162] width 40 height 22
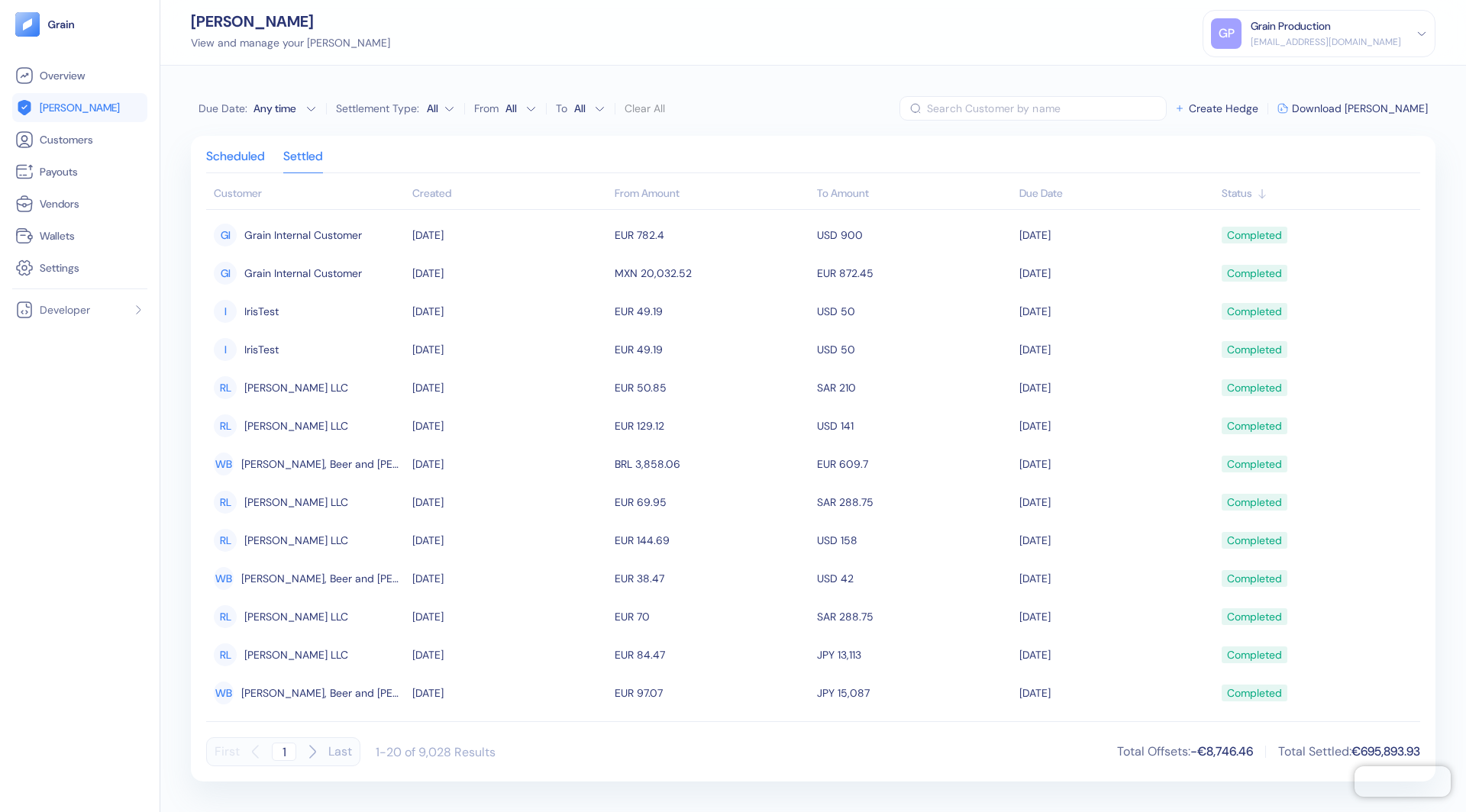
click at [246, 153] on div "Scheduled" at bounding box center [235, 162] width 59 height 22
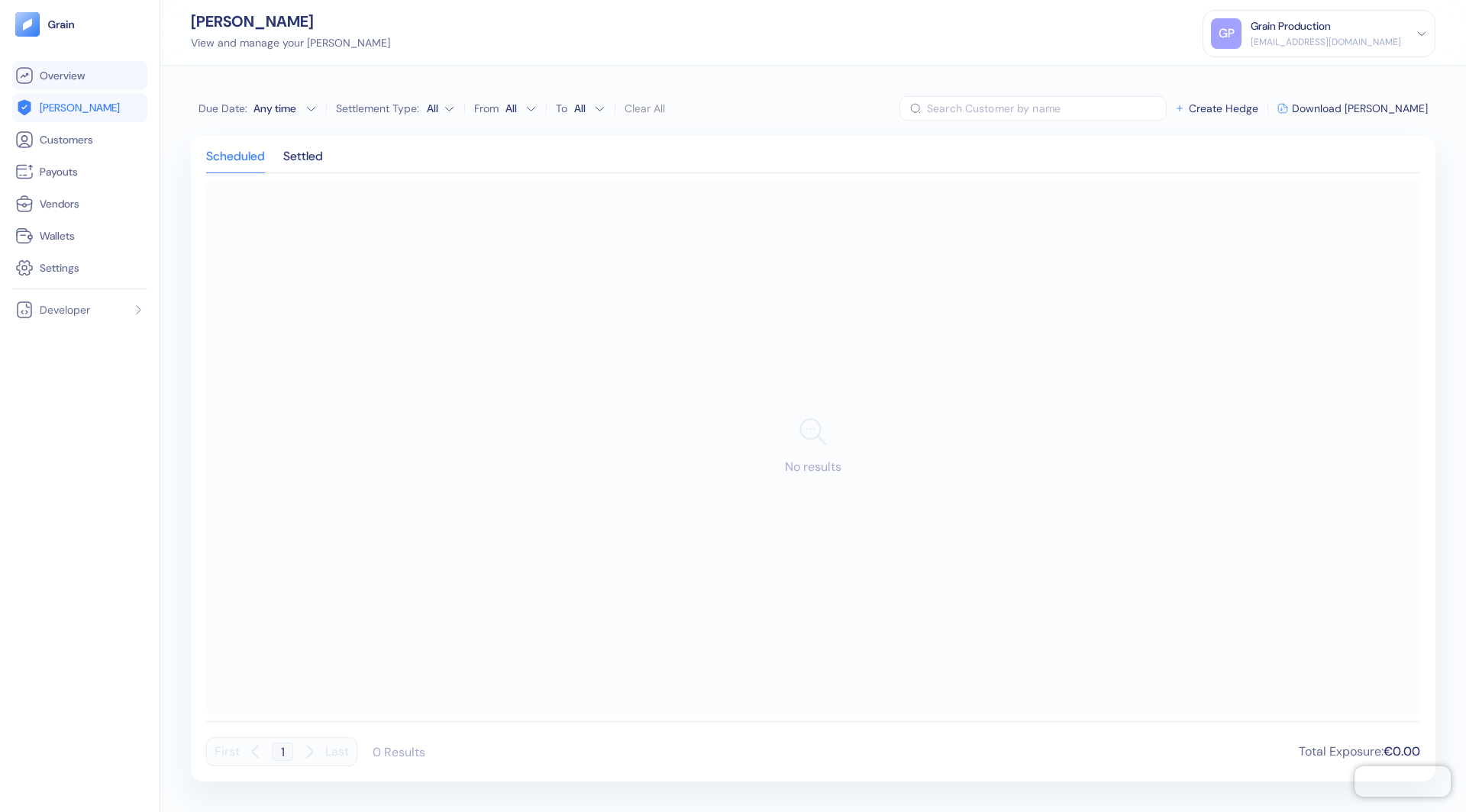
click at [91, 78] on link "Overview" at bounding box center [79, 76] width 129 height 18
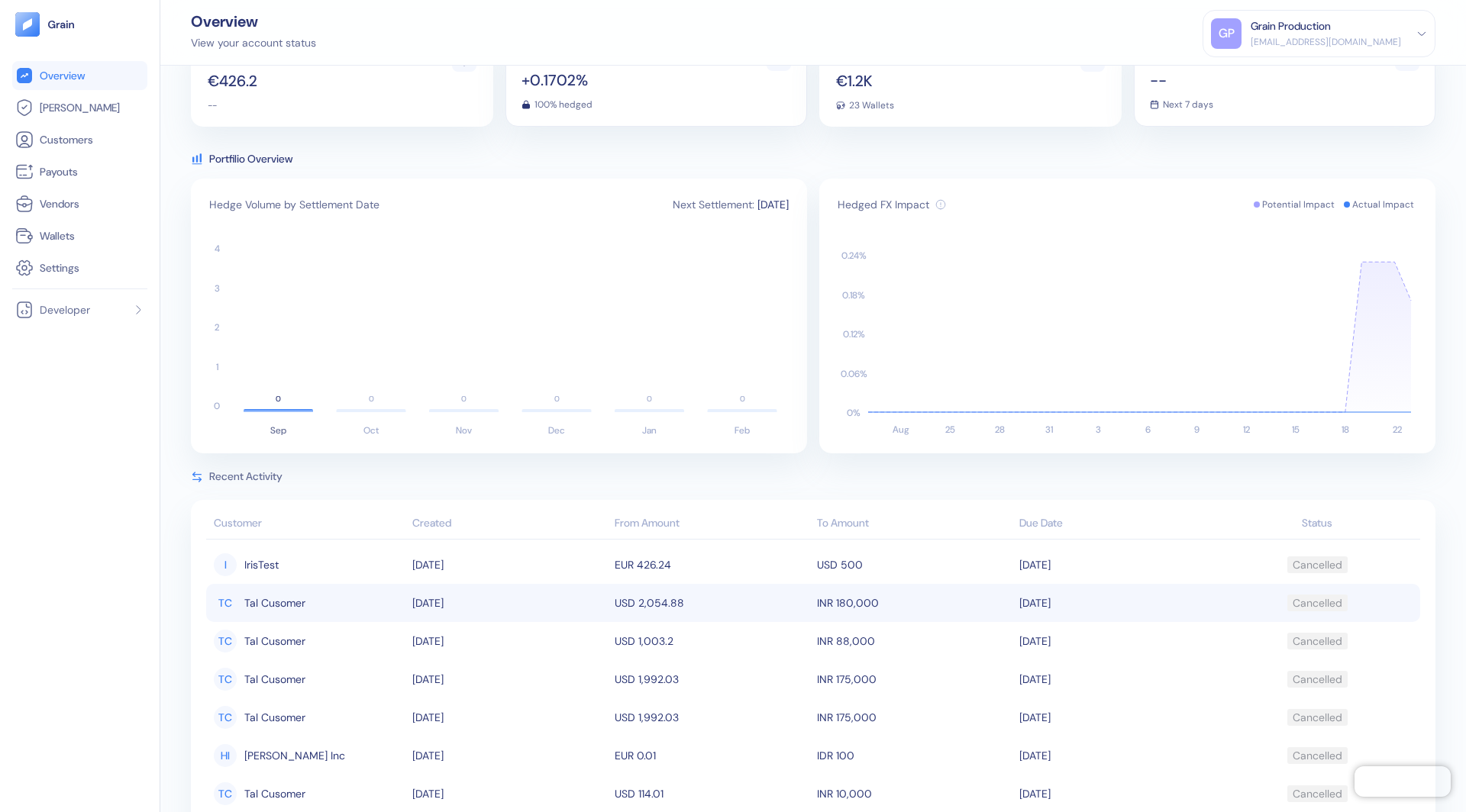
scroll to position [357, 0]
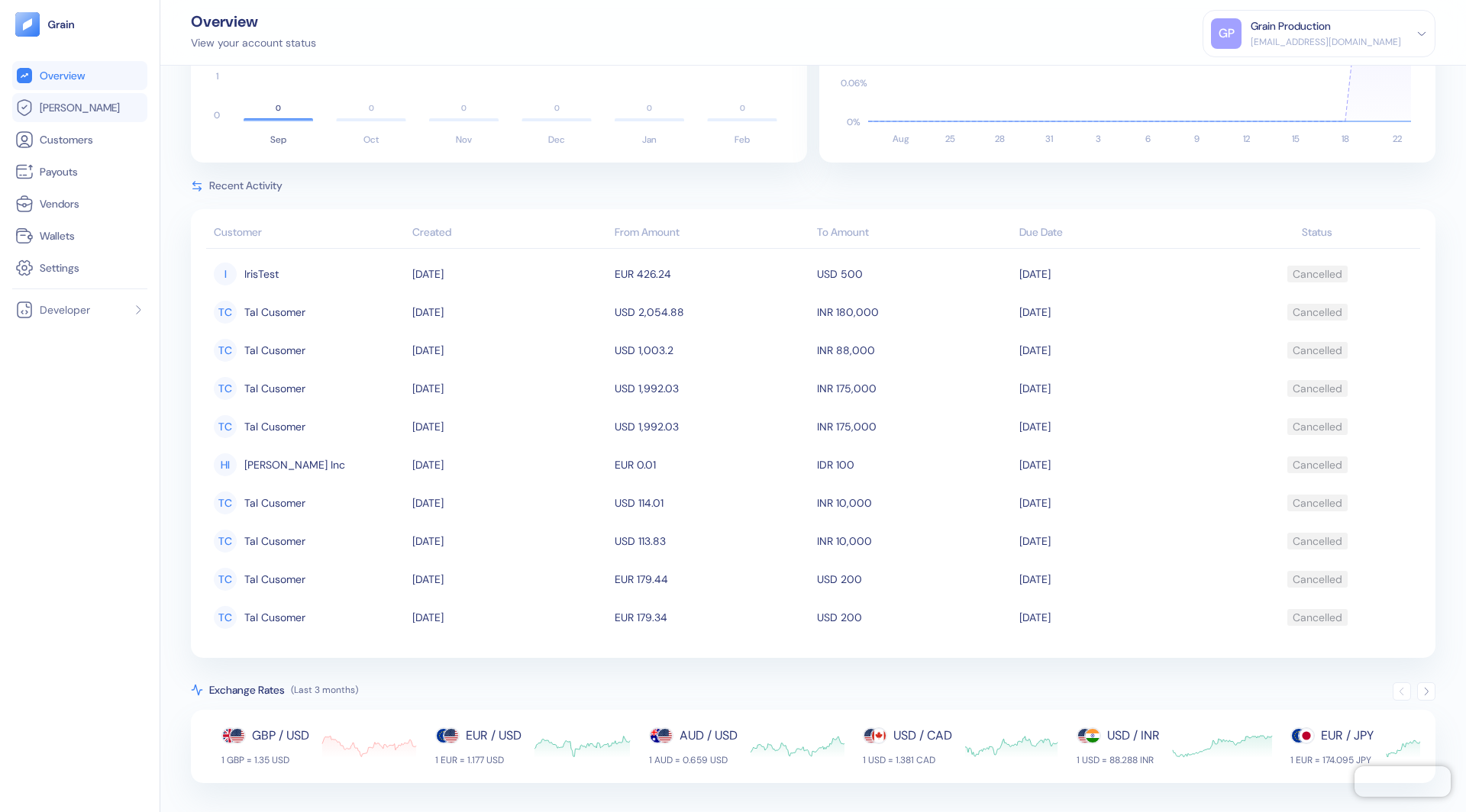
click at [132, 93] on li "[PERSON_NAME]" at bounding box center [80, 108] width 135 height 29
